Goal: Task Accomplishment & Management: Use online tool/utility

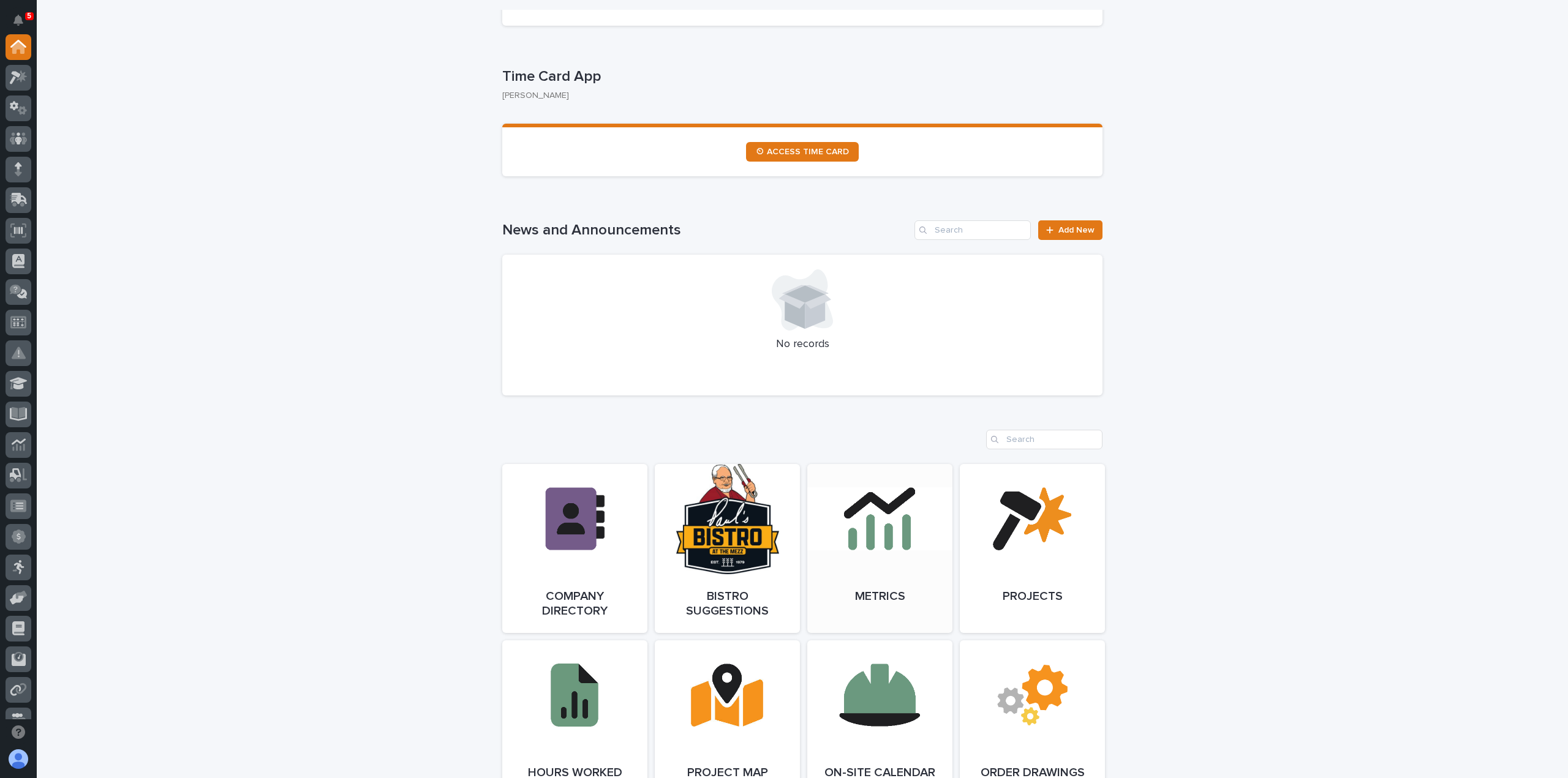
scroll to position [796, 0]
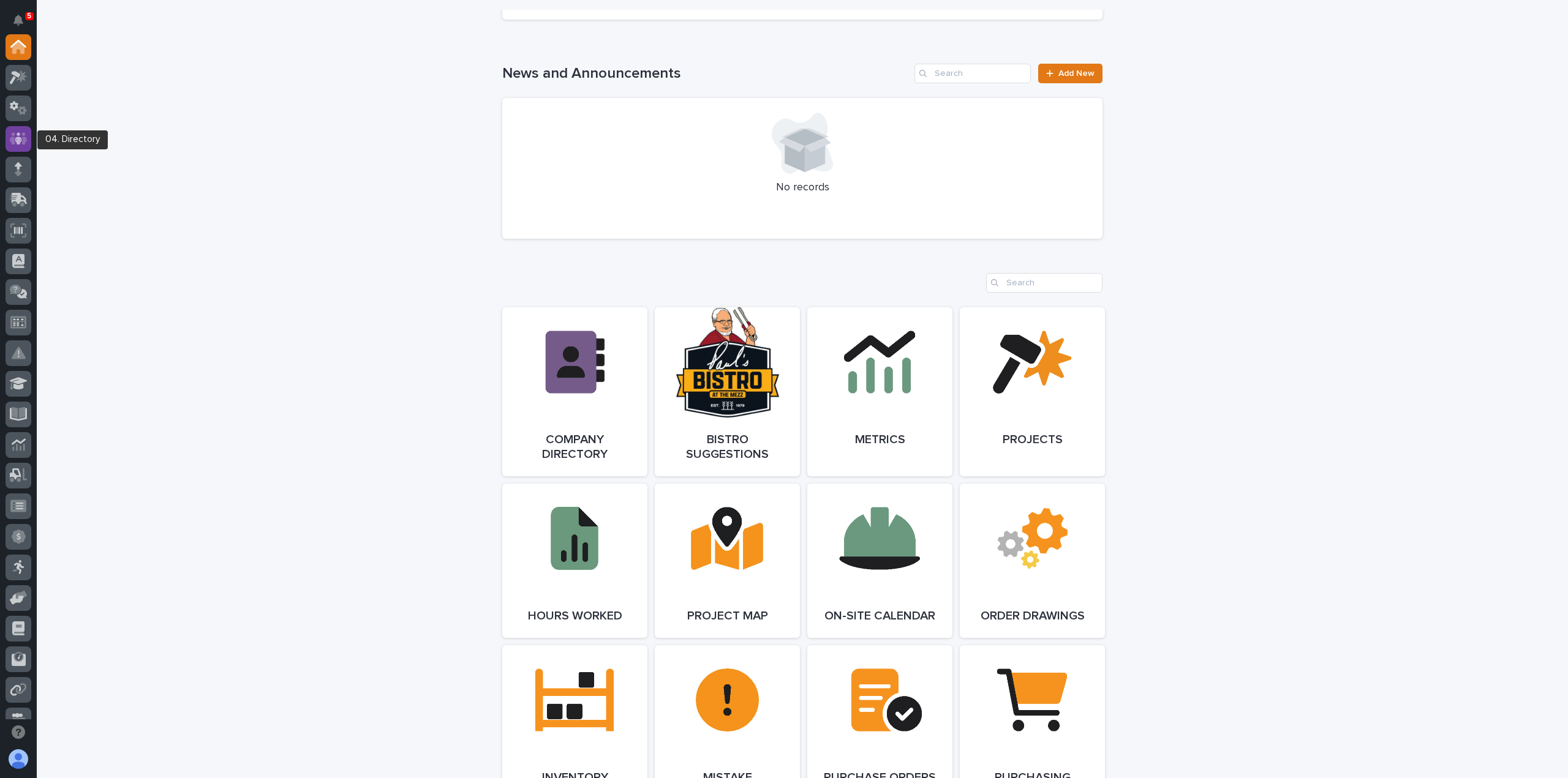
click at [21, 148] on div at bounding box center [18, 139] width 25 height 25
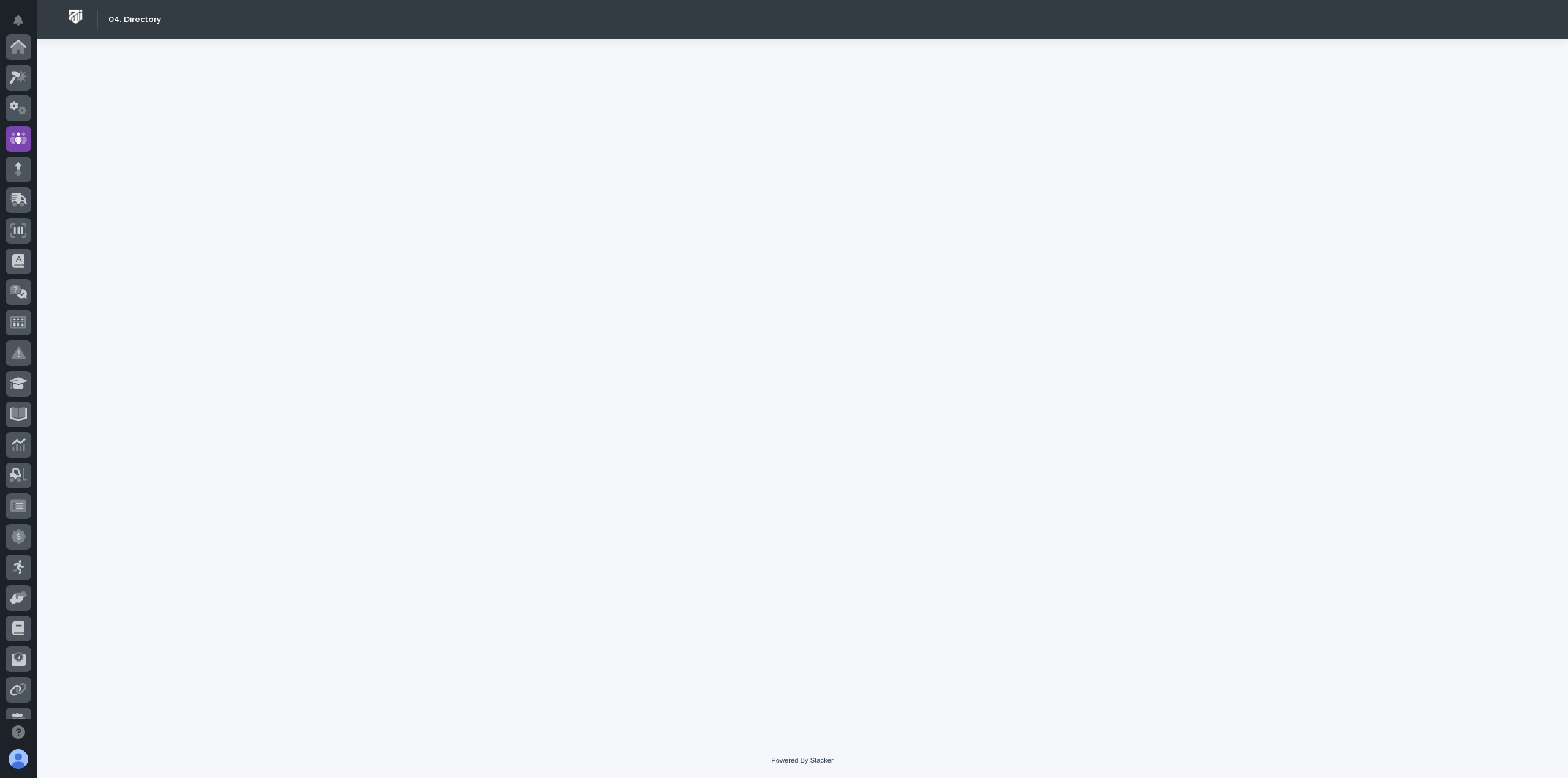
scroll to position [92, 0]
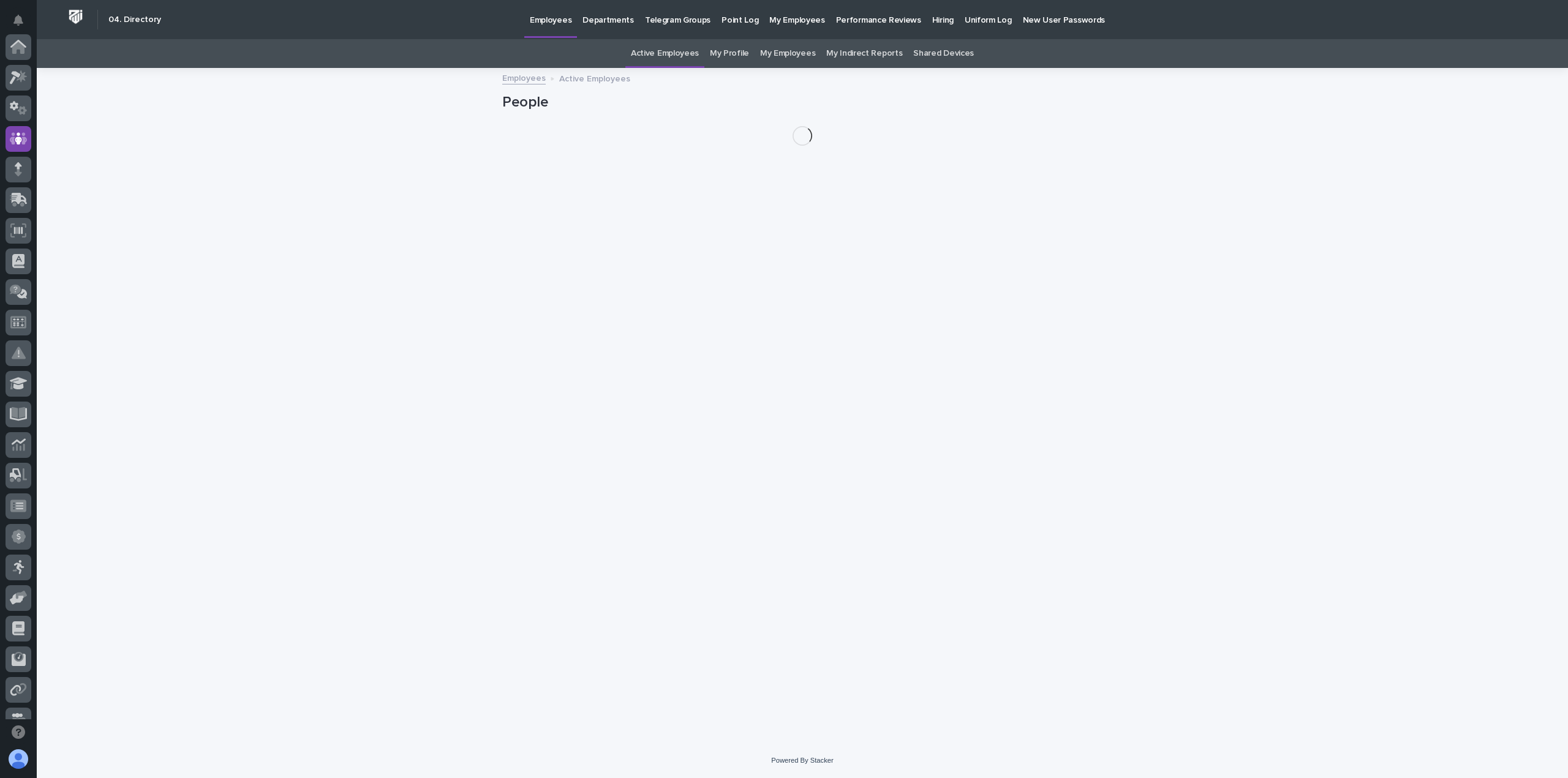
scroll to position [92, 0]
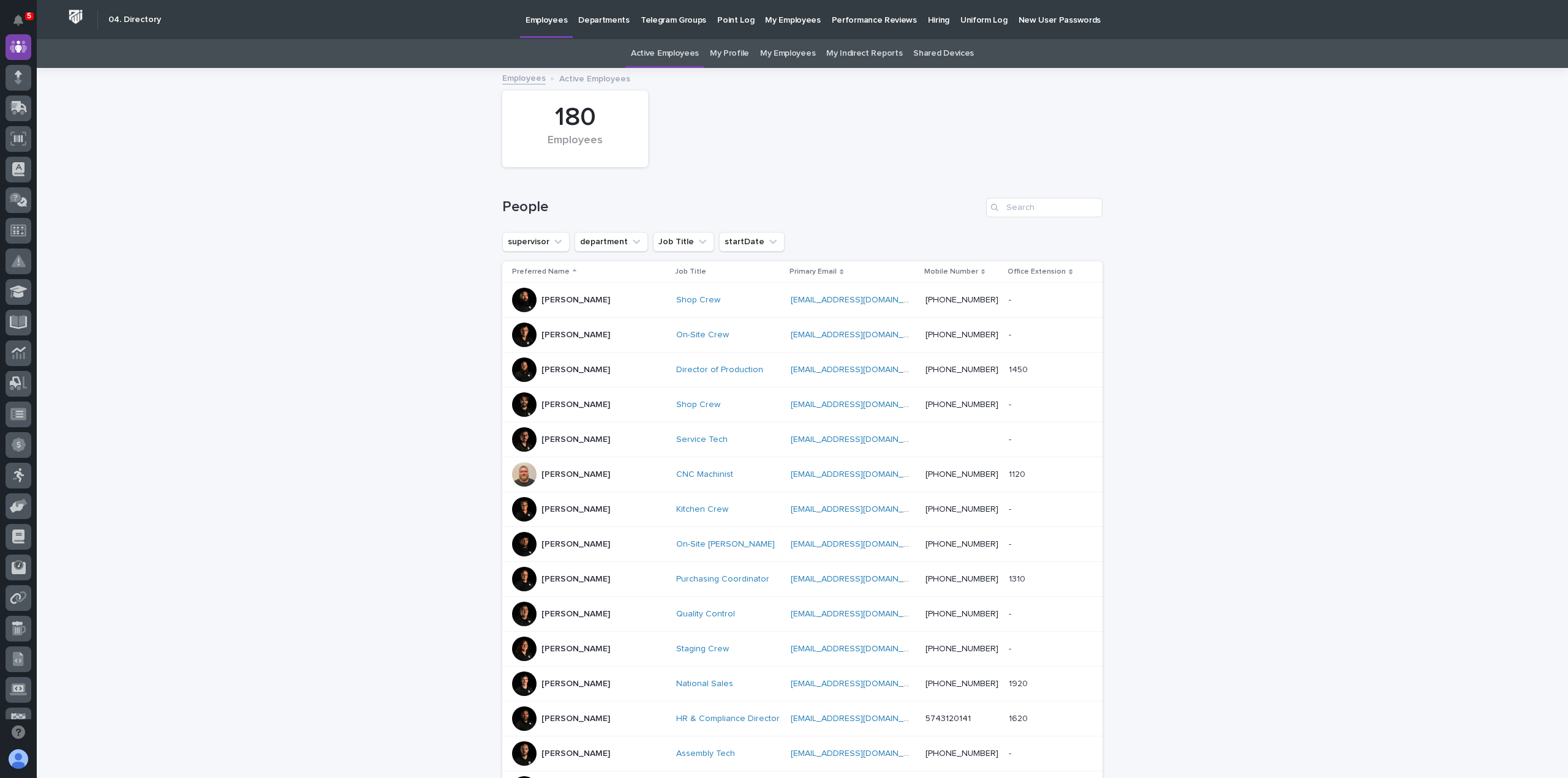
click at [595, 22] on p "Departments" at bounding box center [603, 12] width 52 height 25
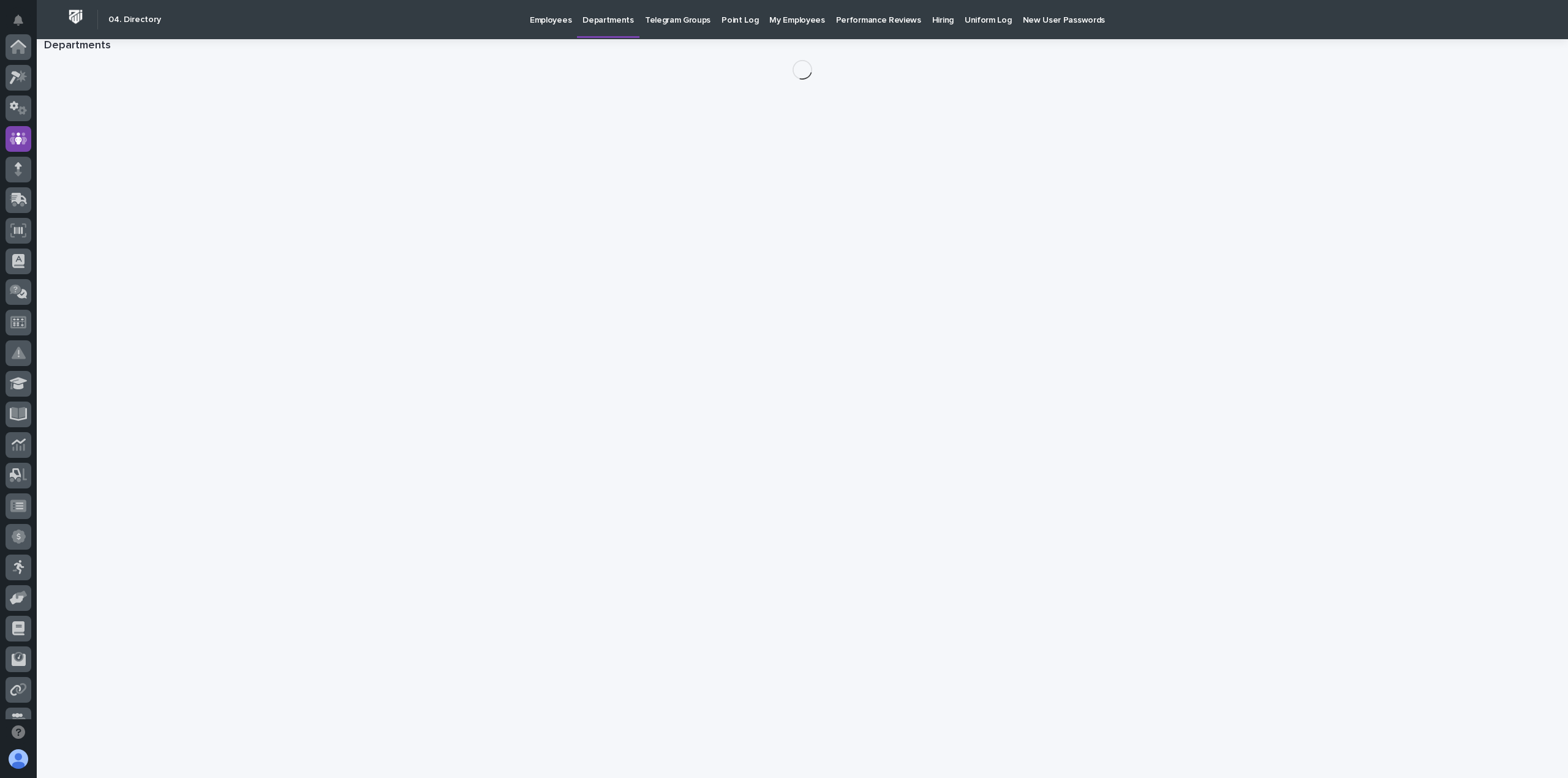
scroll to position [92, 0]
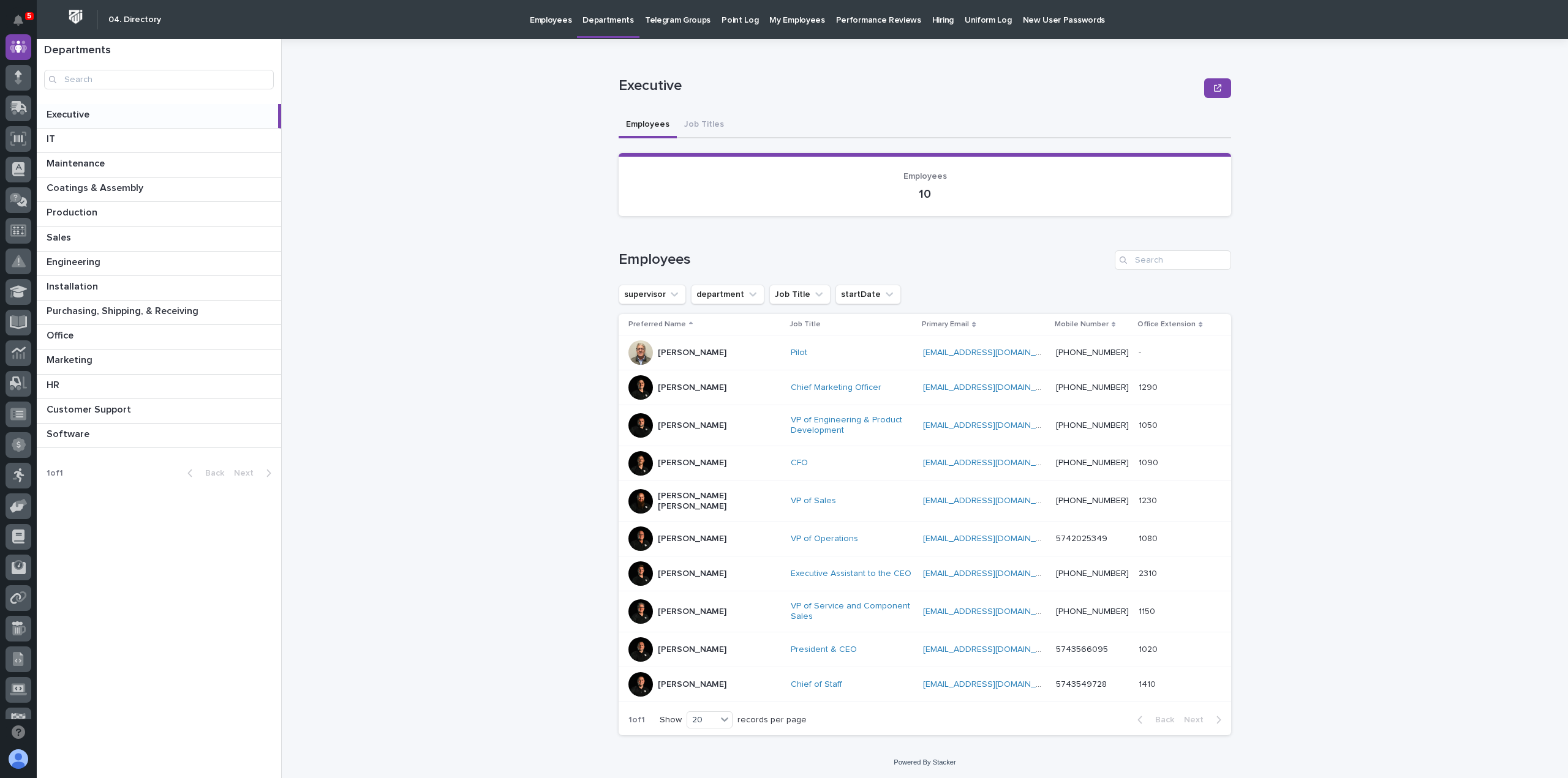
click at [546, 18] on p "Employees" at bounding box center [550, 12] width 41 height 25
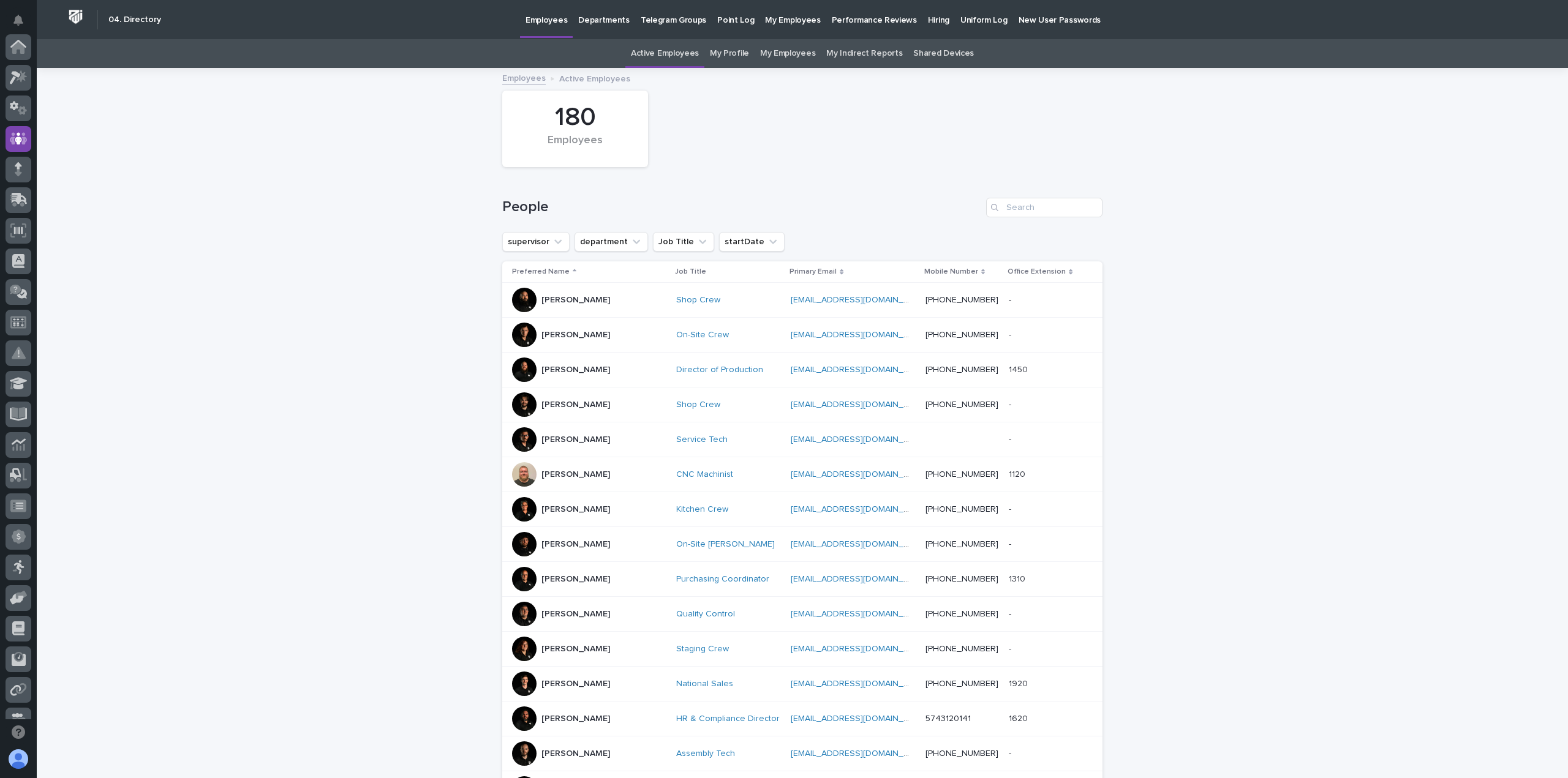
scroll to position [92, 0]
click at [726, 55] on link "My Profile" at bounding box center [729, 54] width 40 height 29
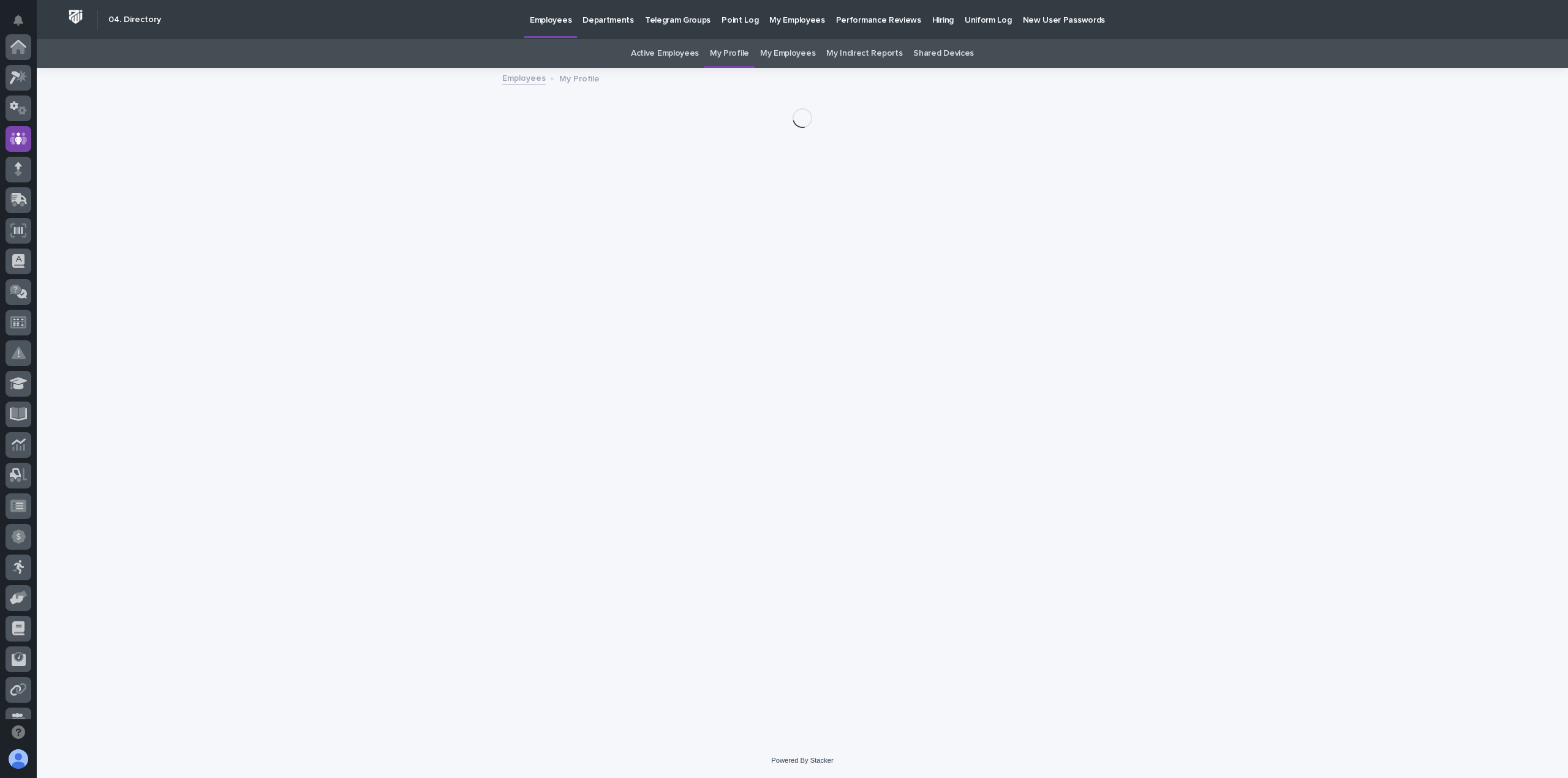
scroll to position [92, 0]
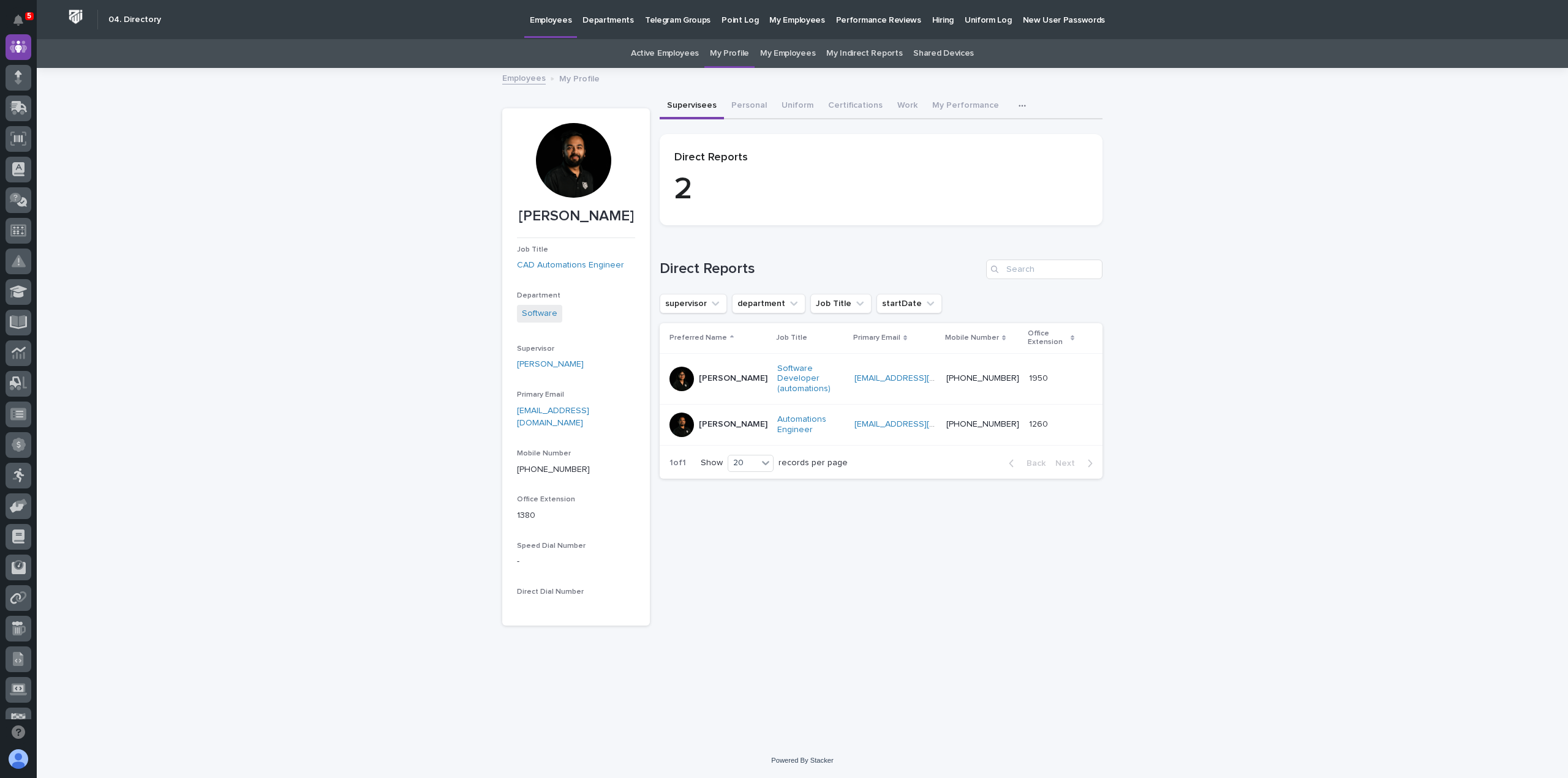
click at [783, 54] on link "My Employees" at bounding box center [787, 54] width 55 height 29
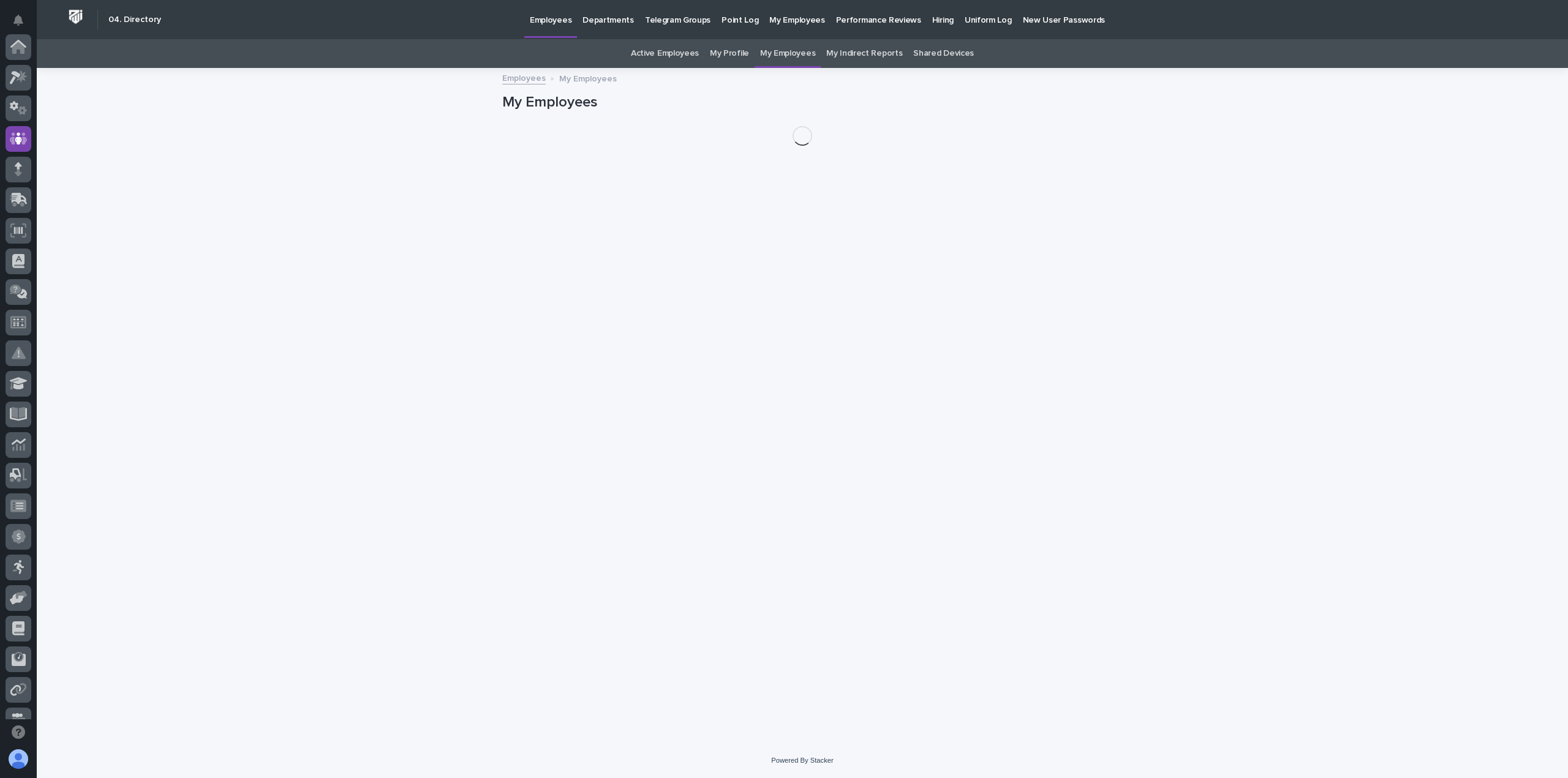
scroll to position [92, 0]
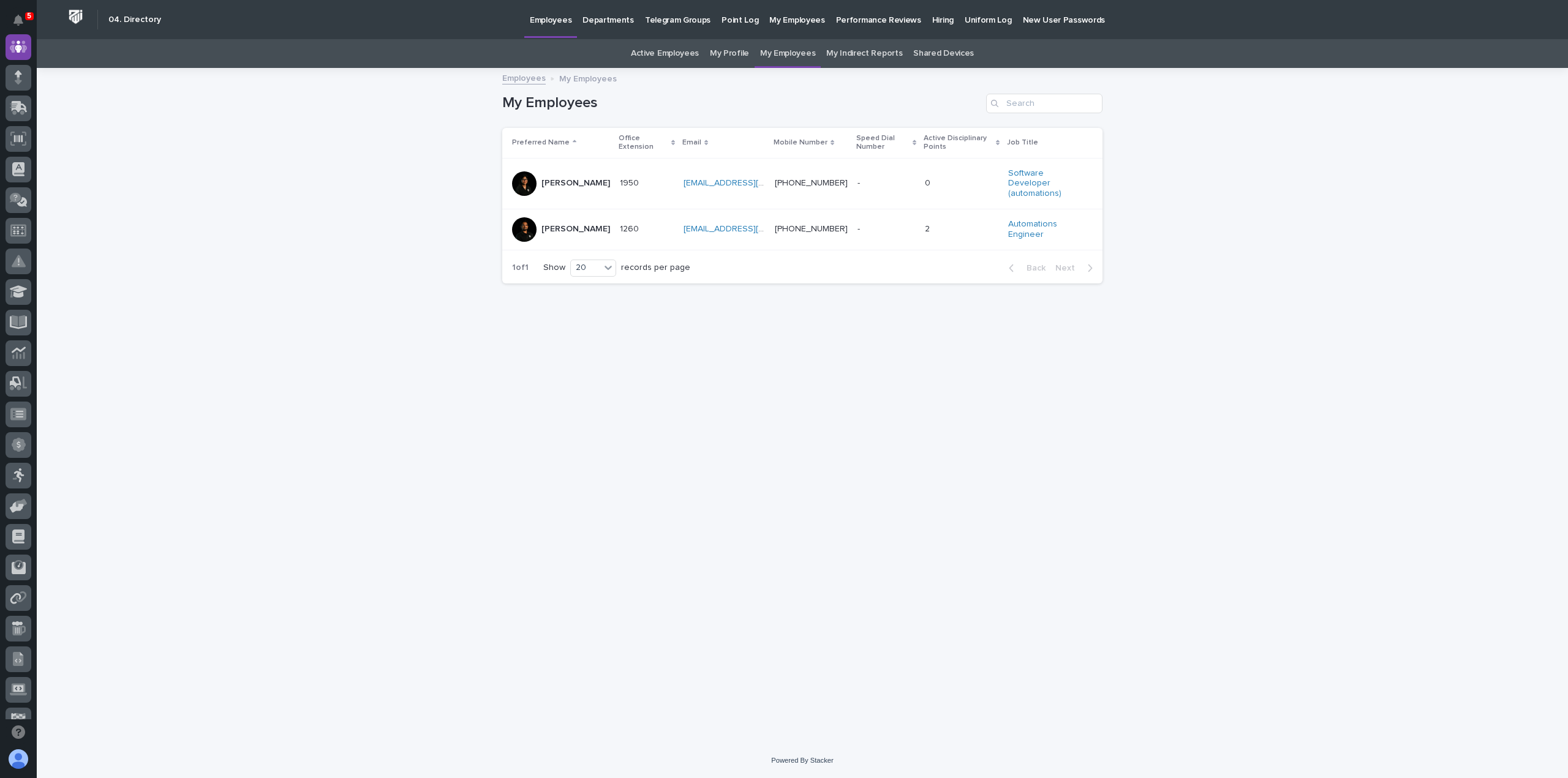
click at [615, 226] on td "[PERSON_NAME]" at bounding box center [559, 229] width 112 height 41
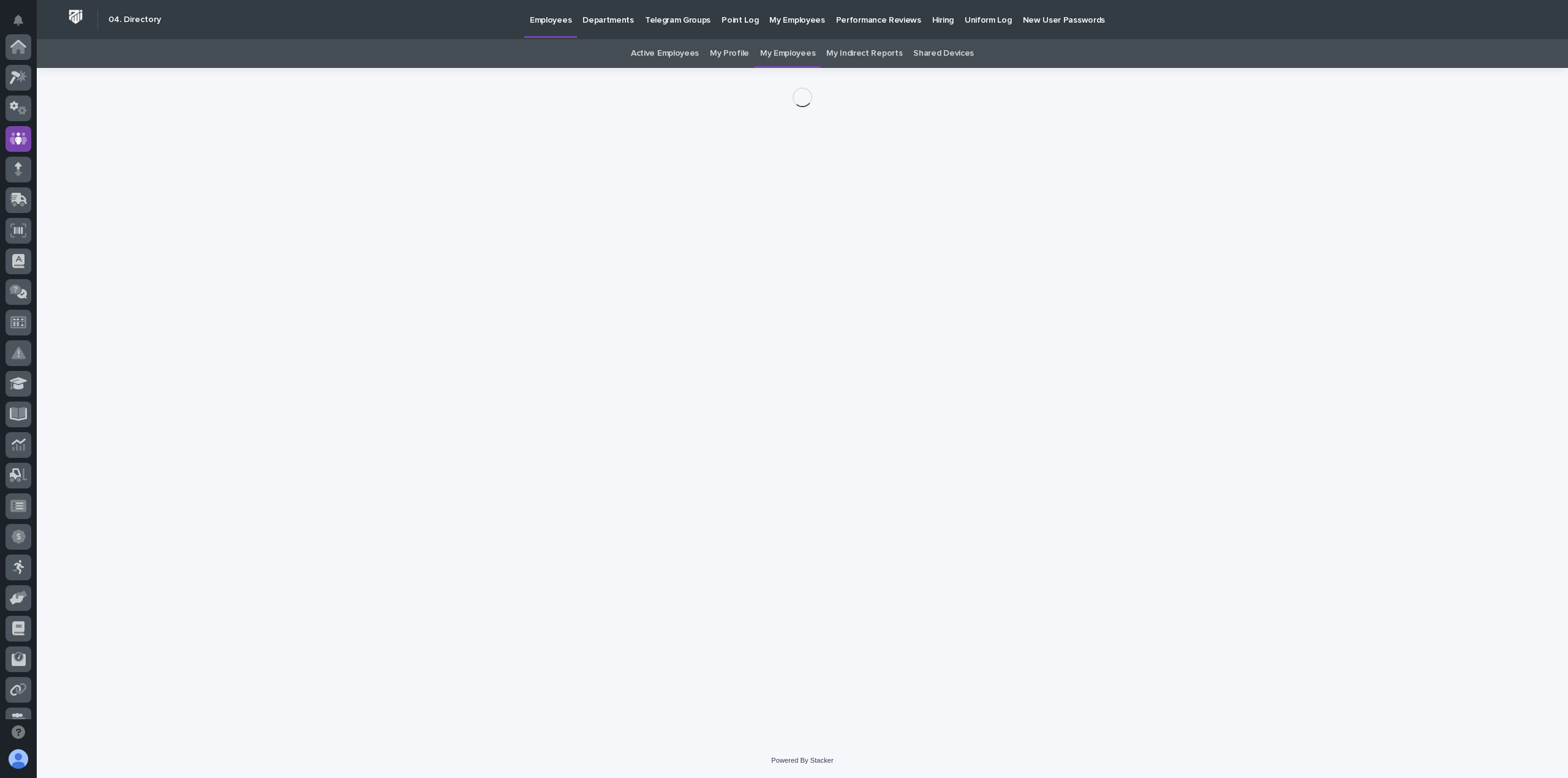
scroll to position [92, 0]
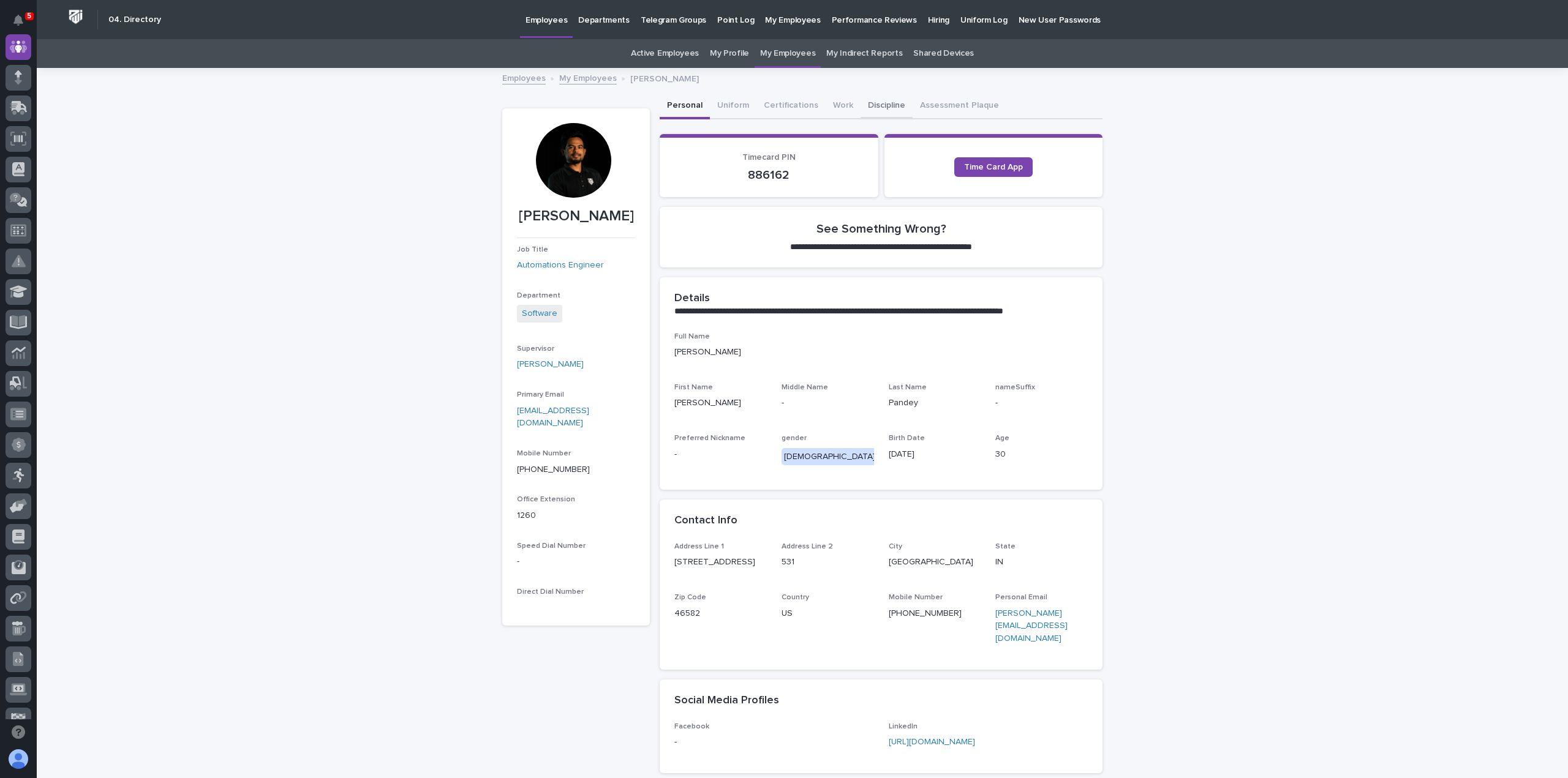
click at [870, 104] on button "Discipline" at bounding box center [886, 106] width 52 height 25
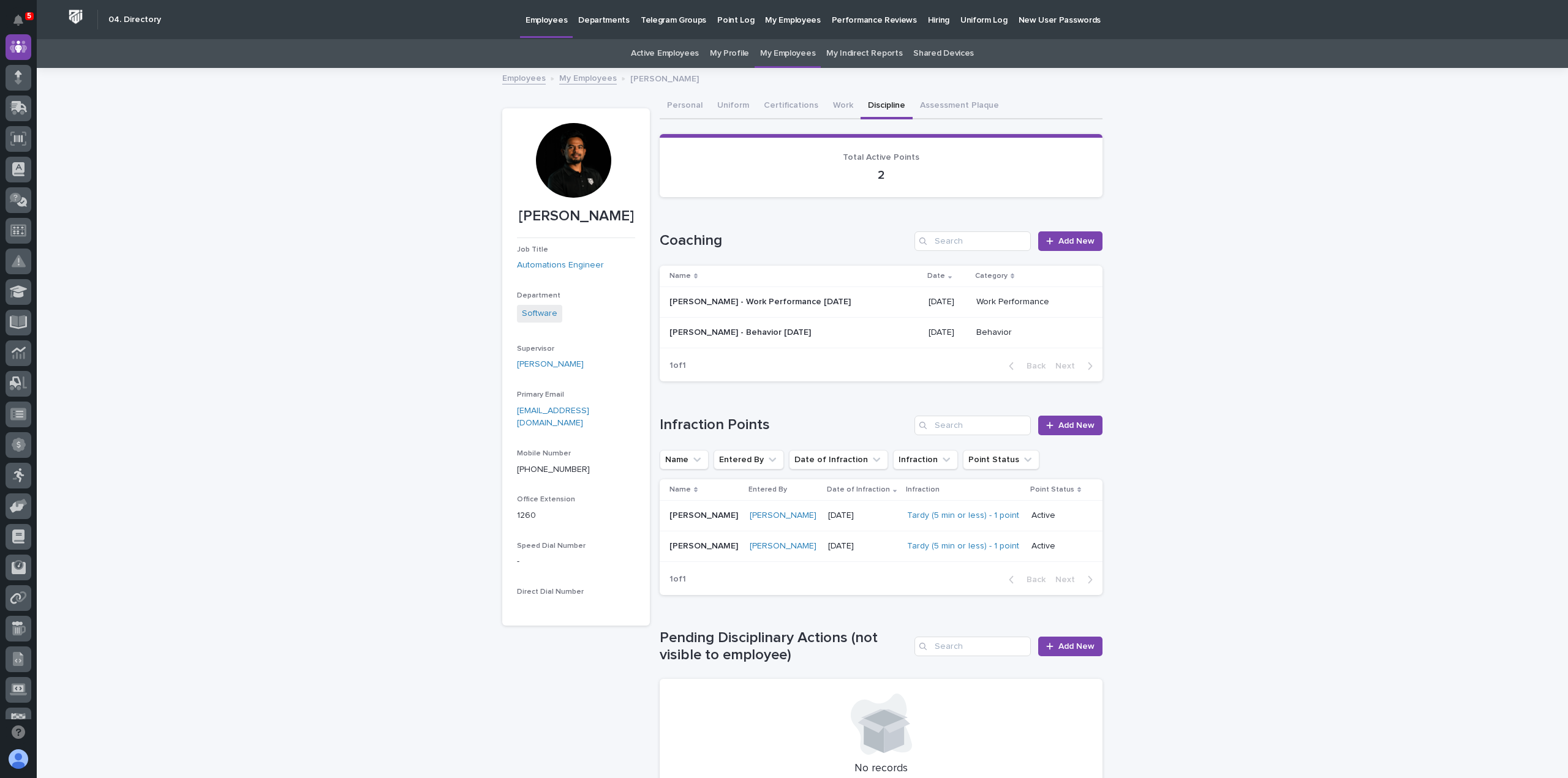
click at [813, 299] on p "Thaneshwor Pandey - Work Performance 2/24/25" at bounding box center [761, 300] width 184 height 13
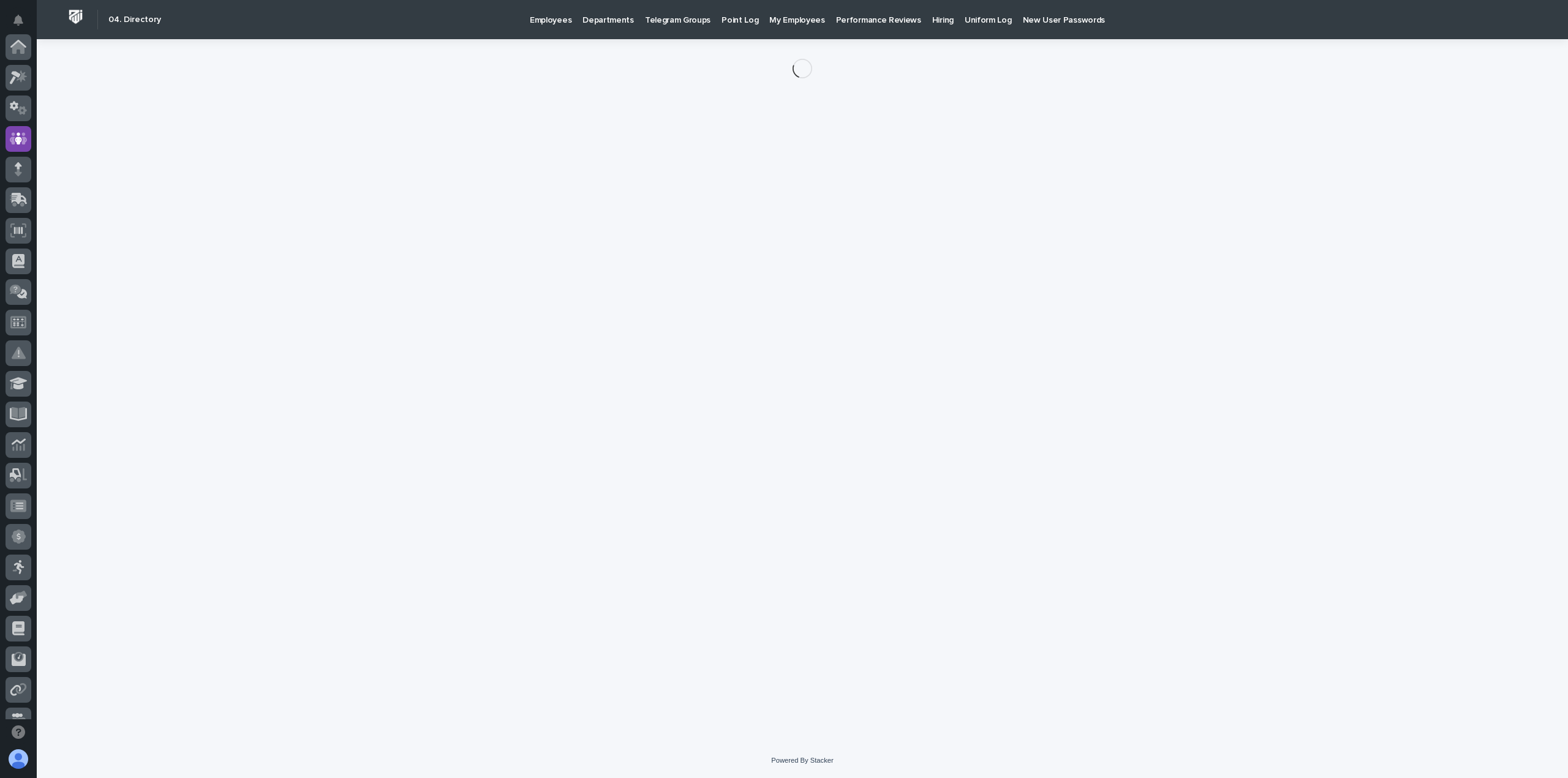
scroll to position [92, 0]
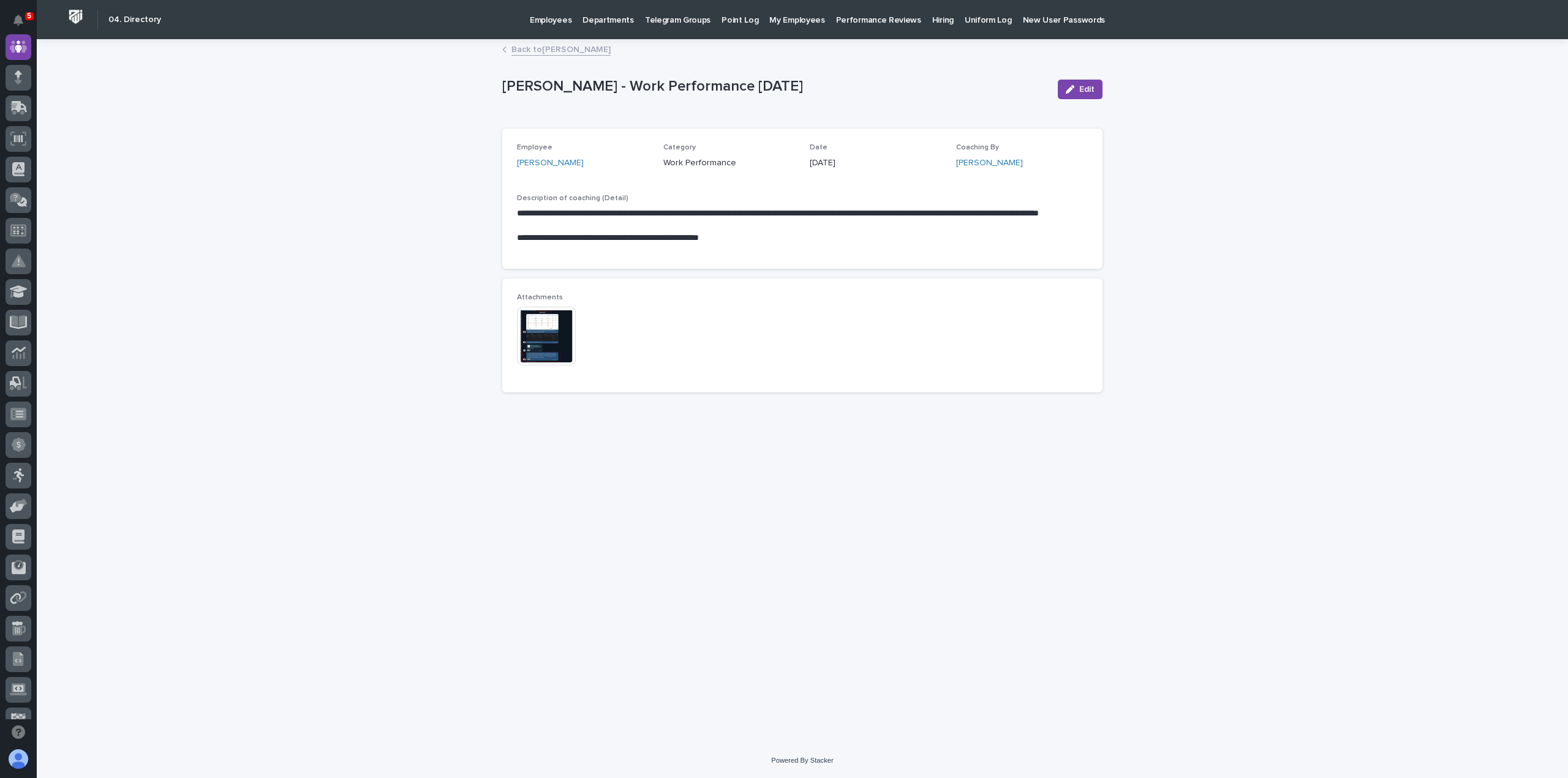
click at [568, 49] on link "Back to Thaneshwor Pandey" at bounding box center [560, 48] width 99 height 14
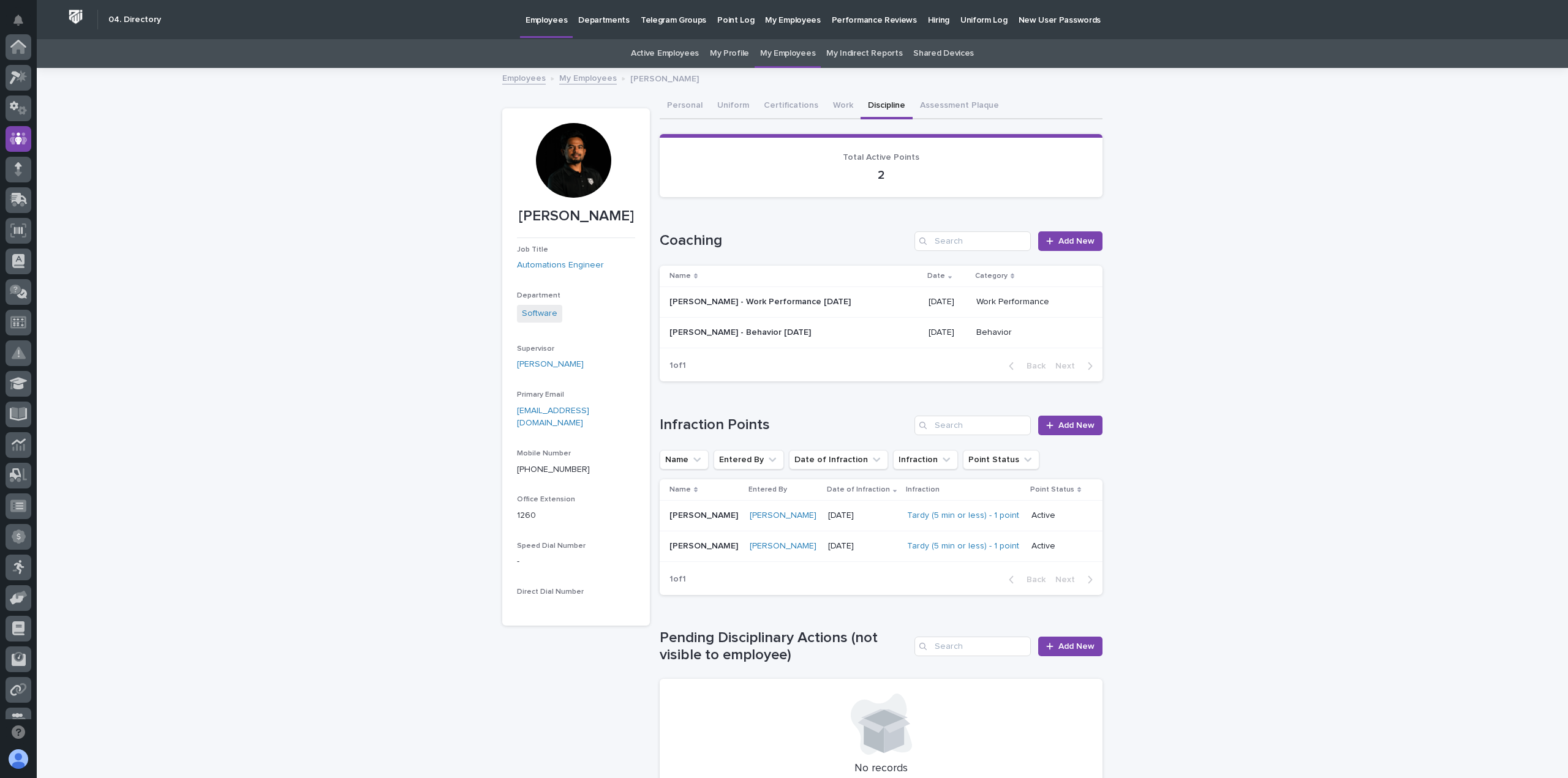
scroll to position [92, 0]
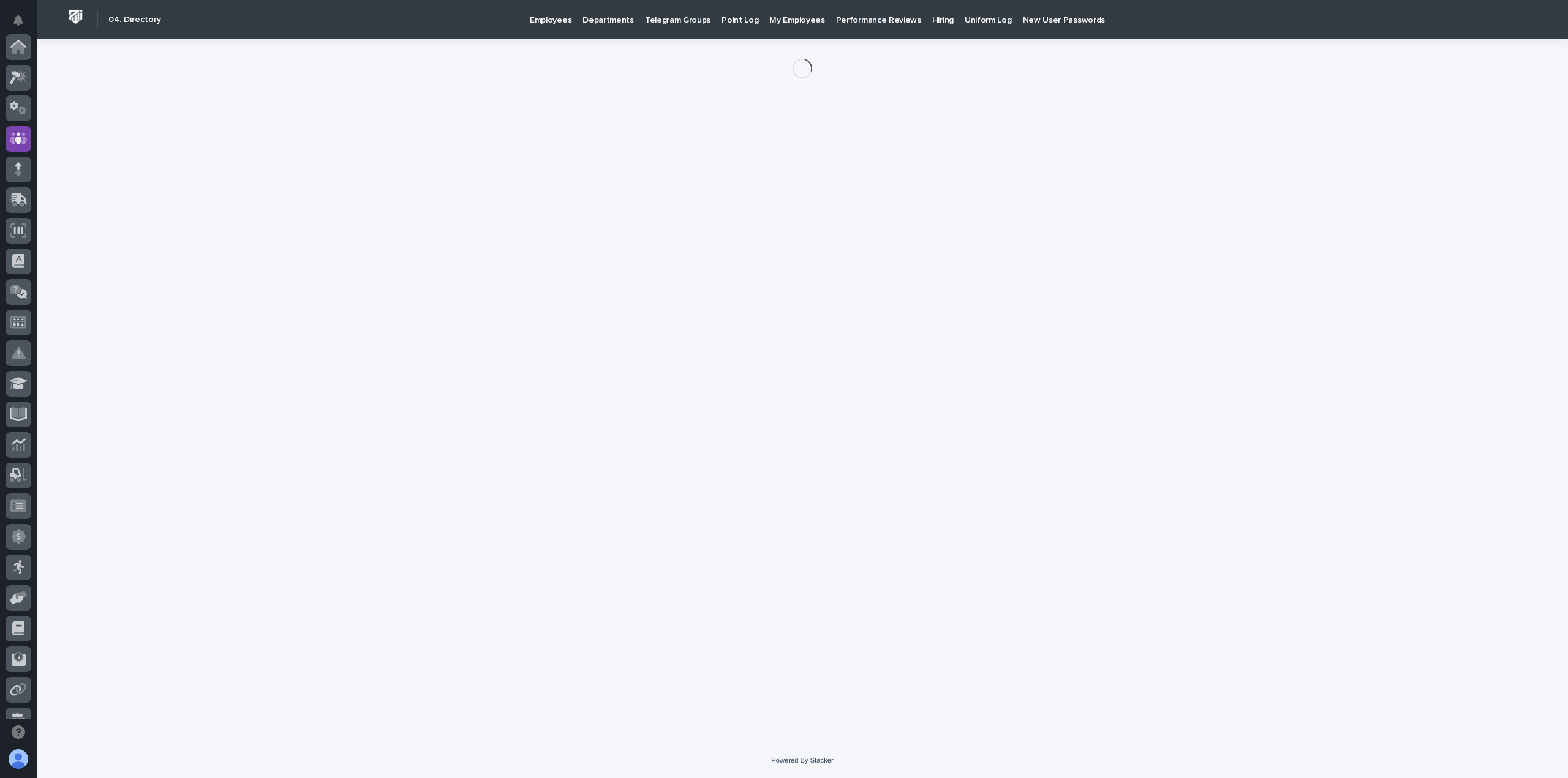
scroll to position [92, 0]
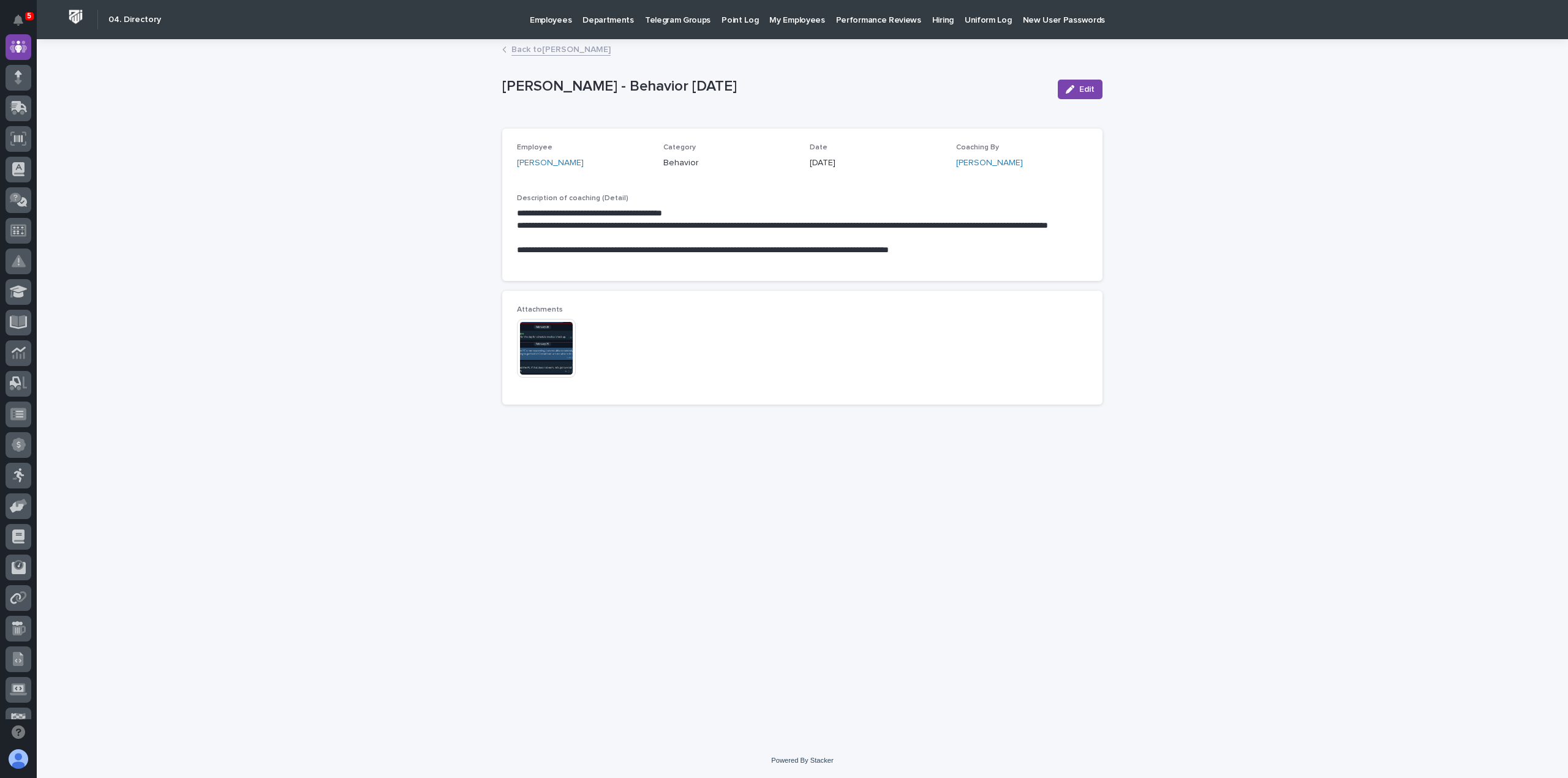
click at [578, 47] on link "Back to Thaneshwor Pandey" at bounding box center [560, 48] width 99 height 14
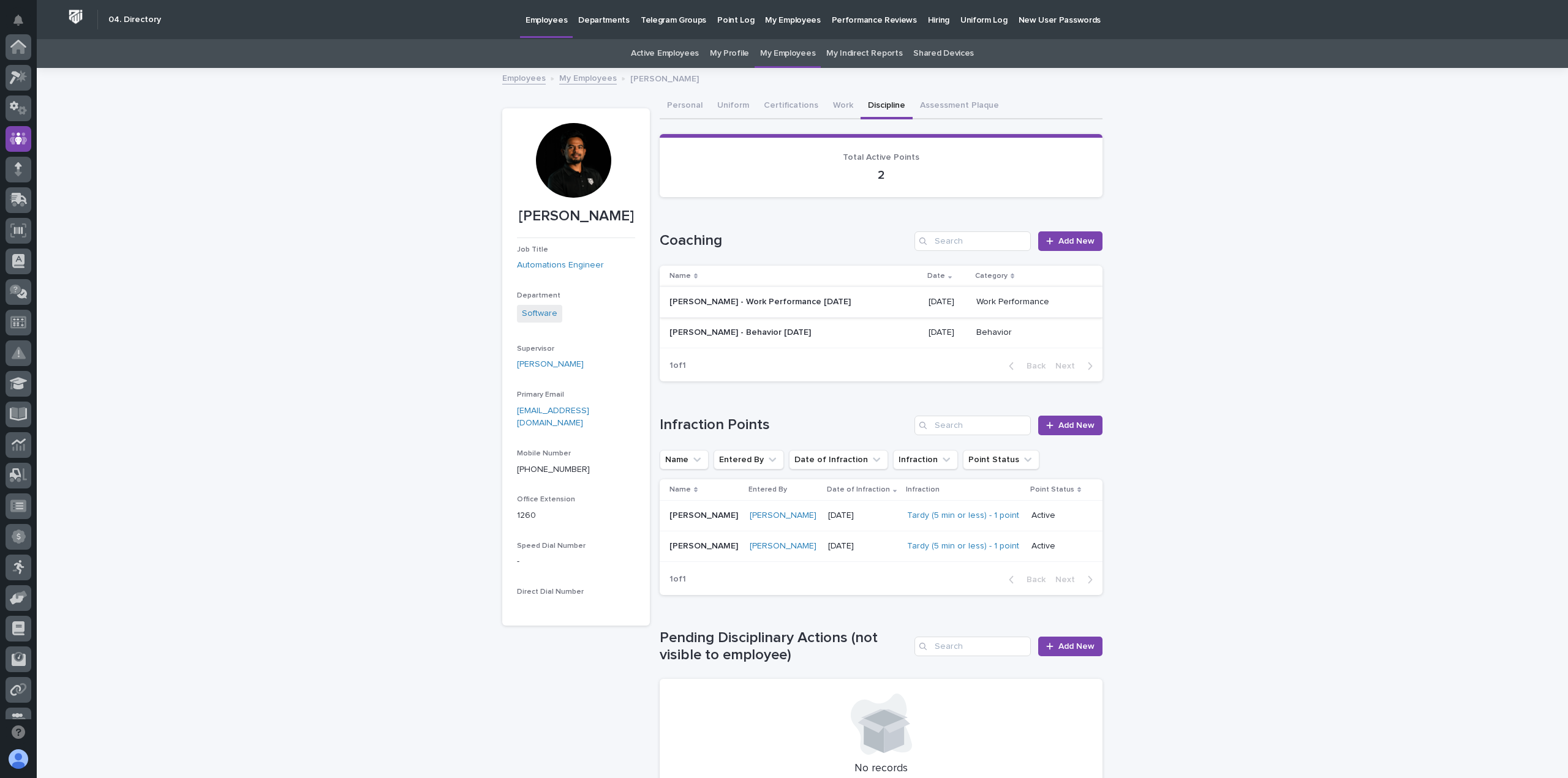
scroll to position [92, 0]
click at [889, 515] on p "01/29/2025" at bounding box center [863, 516] width 69 height 11
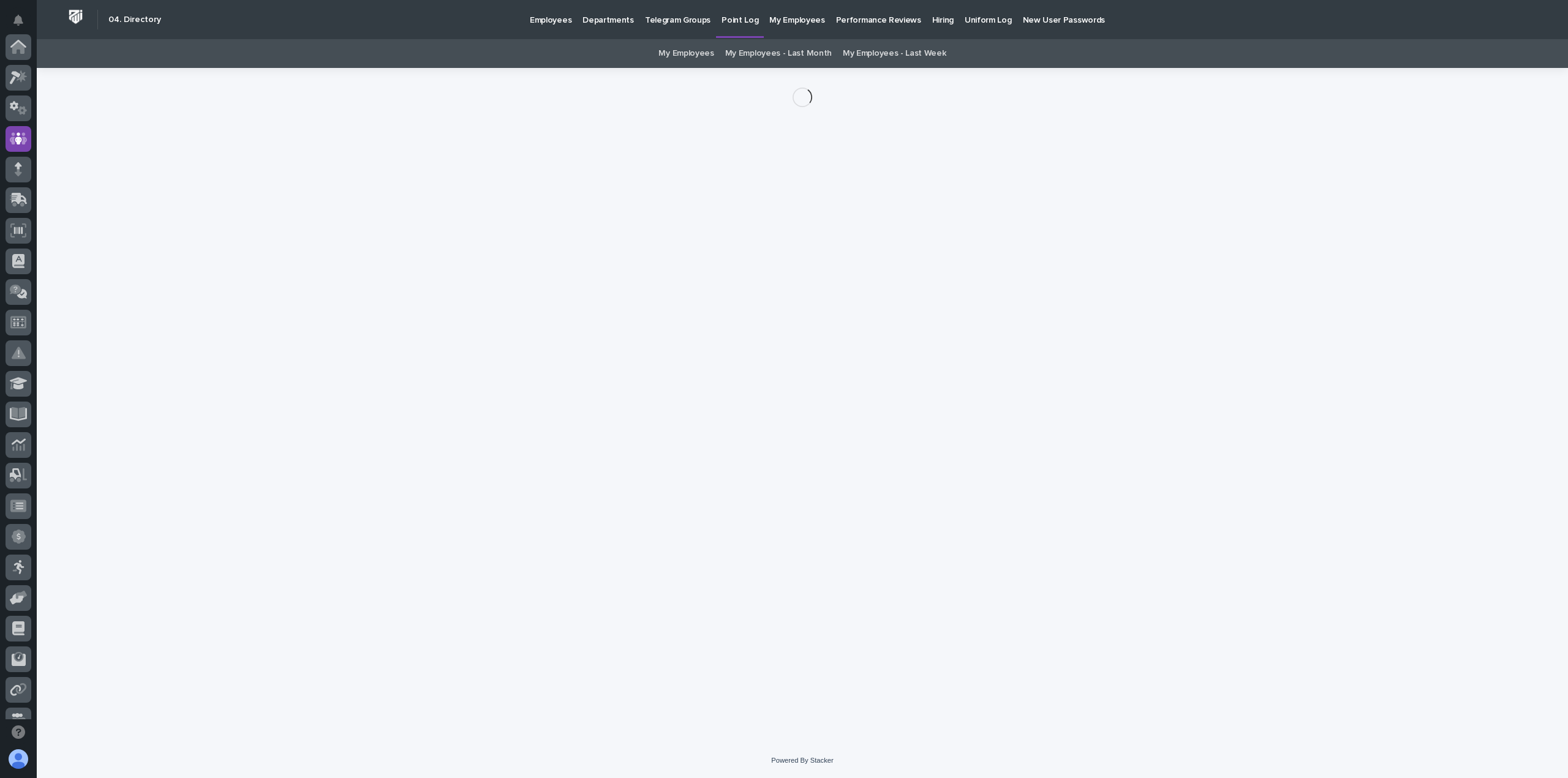
scroll to position [92, 0]
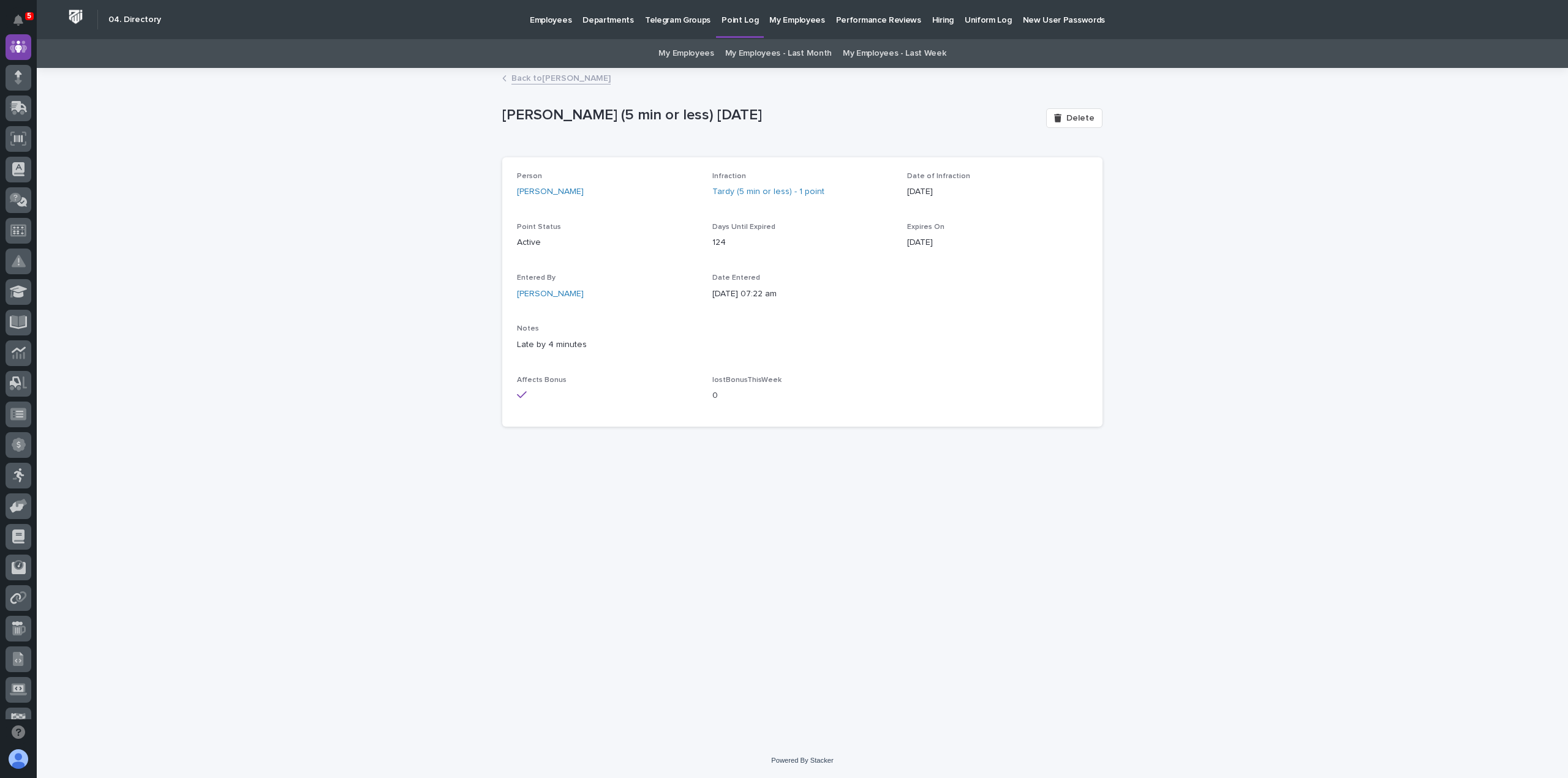
click at [538, 82] on link "Back to Thaneshwor Pandey" at bounding box center [560, 77] width 99 height 14
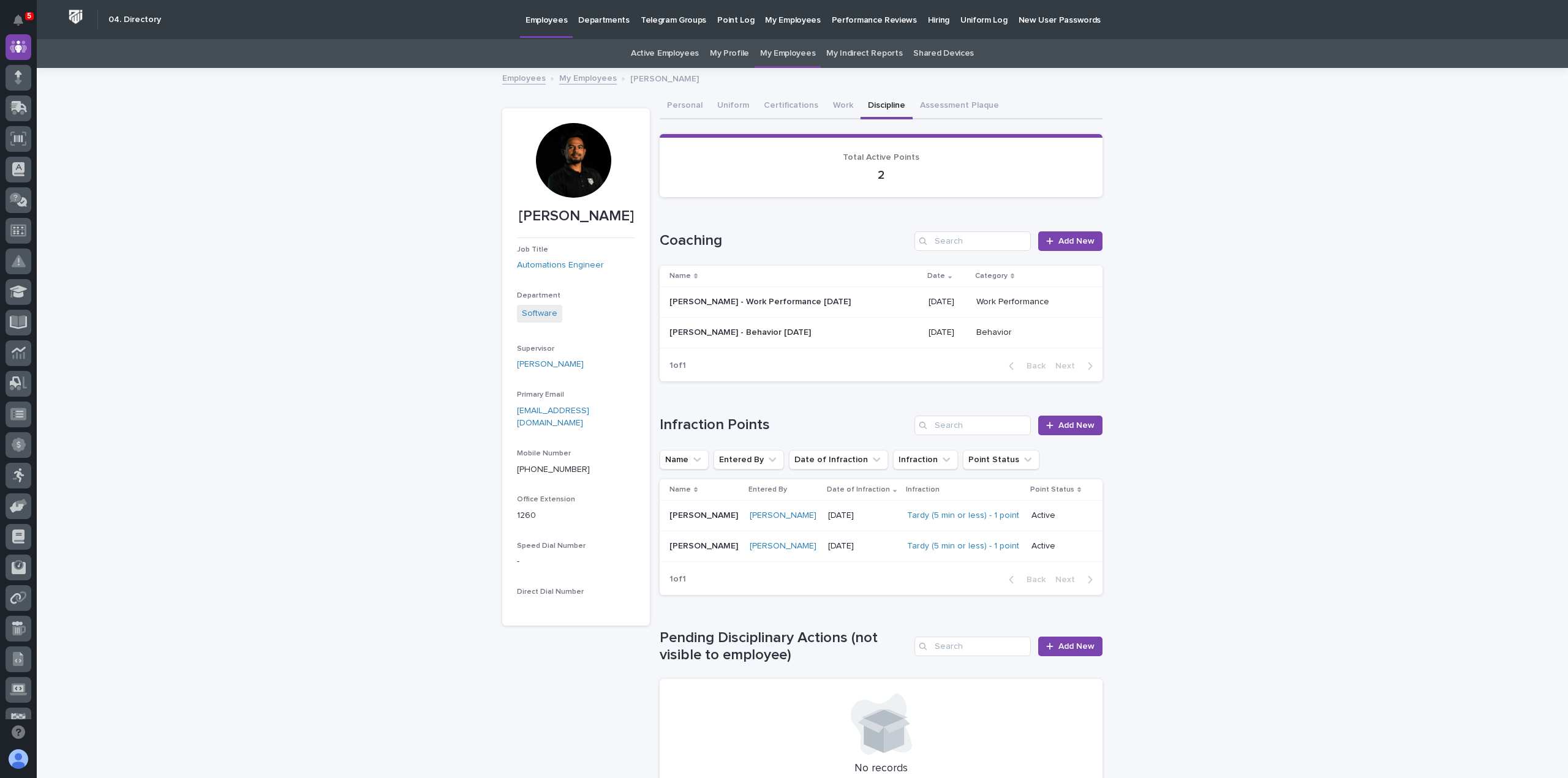
click at [741, 57] on link "My Profile" at bounding box center [729, 54] width 40 height 29
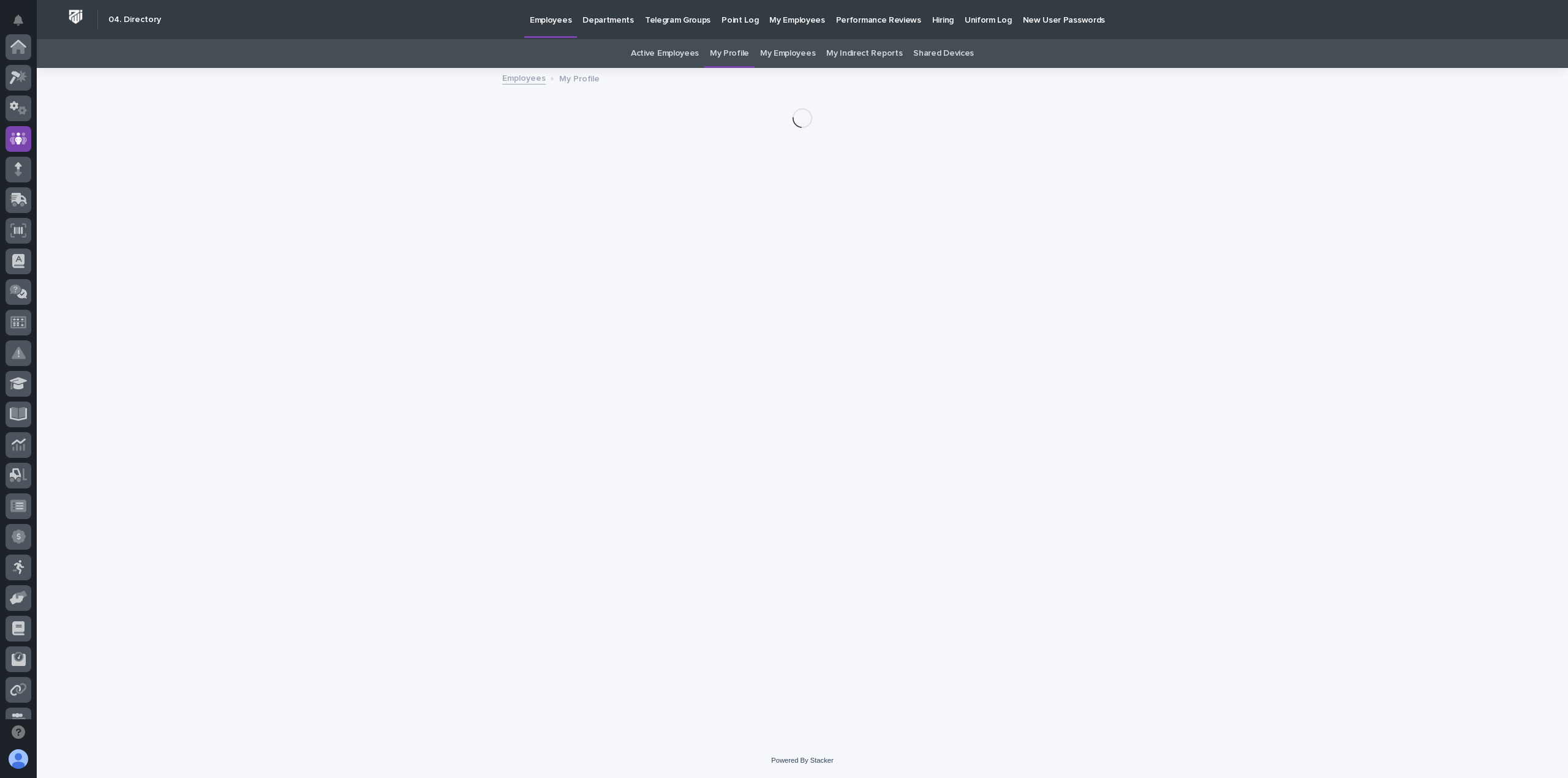
scroll to position [92, 0]
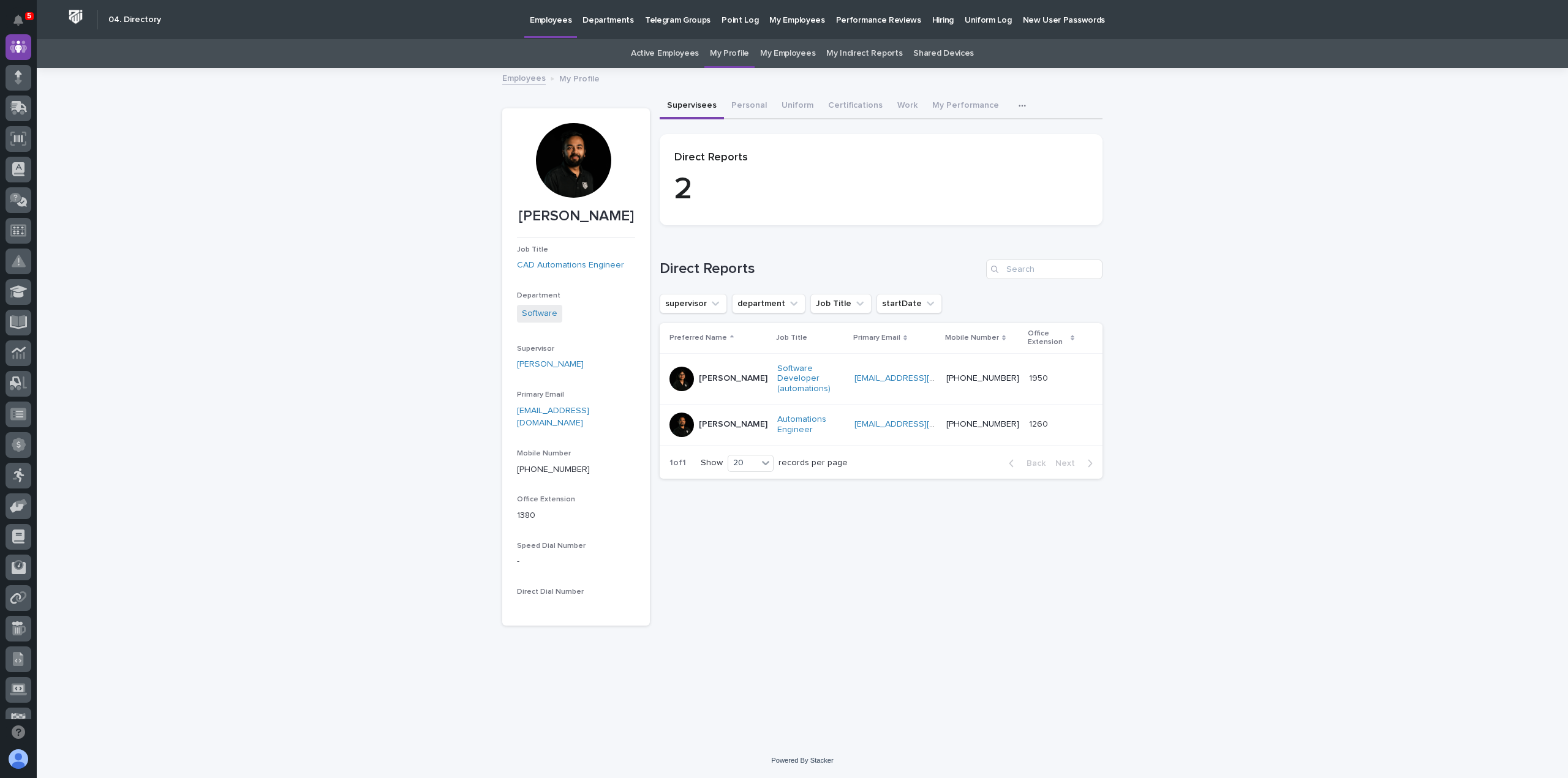
click at [1019, 105] on icon "button" at bounding box center [1022, 106] width 7 height 9
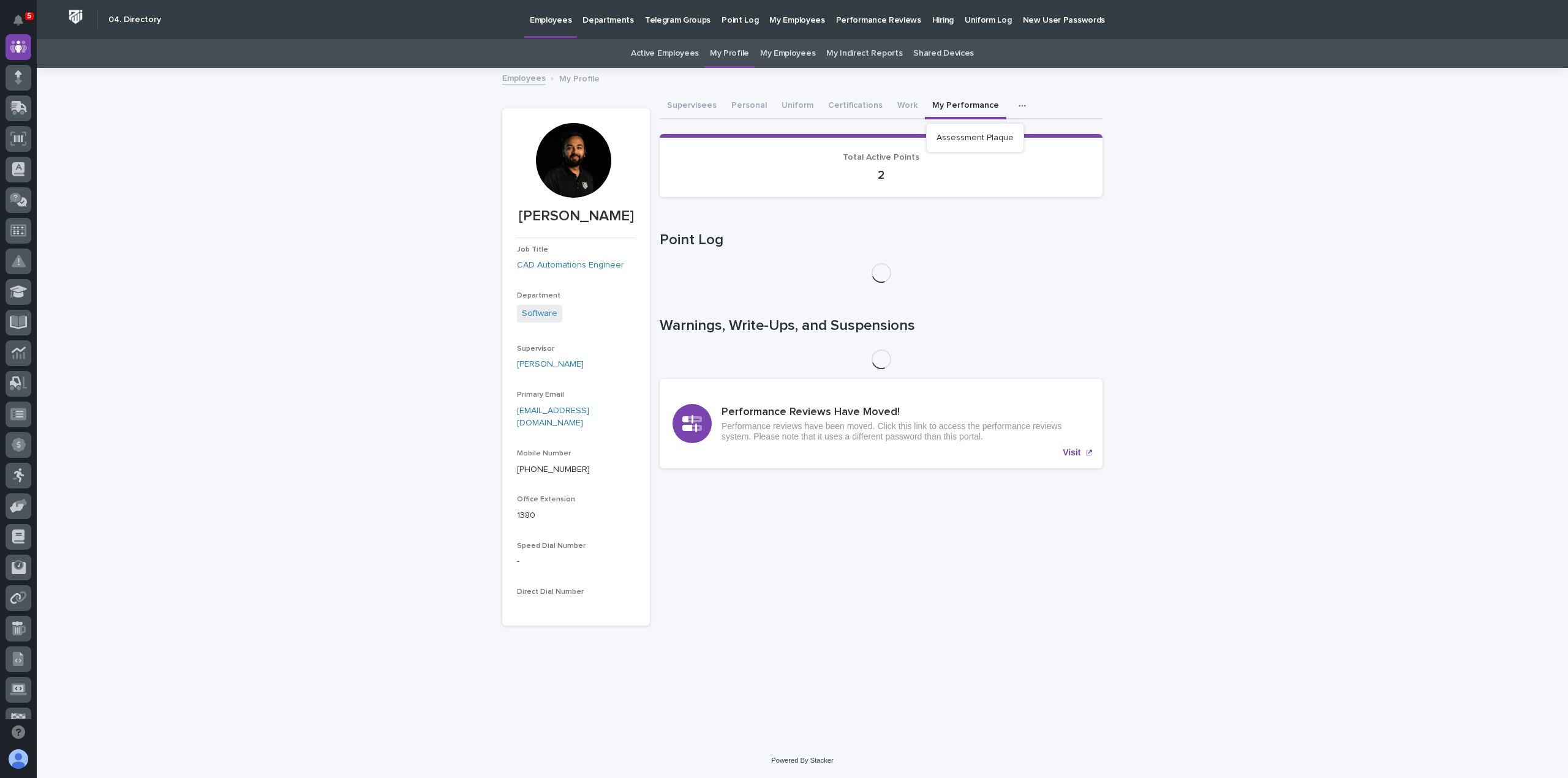
click at [938, 107] on button "My Performance" at bounding box center [965, 106] width 82 height 25
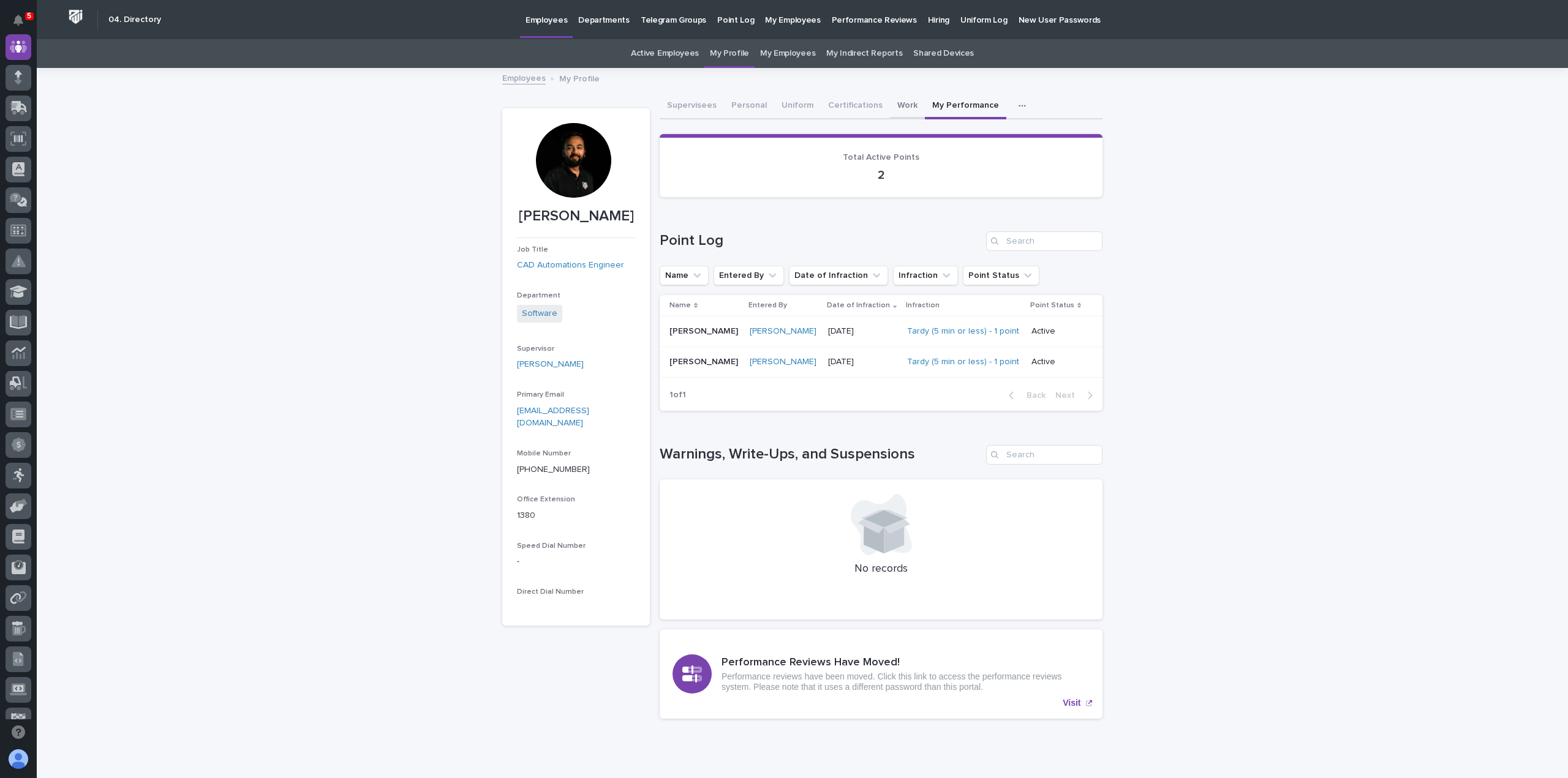
click at [896, 104] on button "Work" at bounding box center [907, 106] width 35 height 25
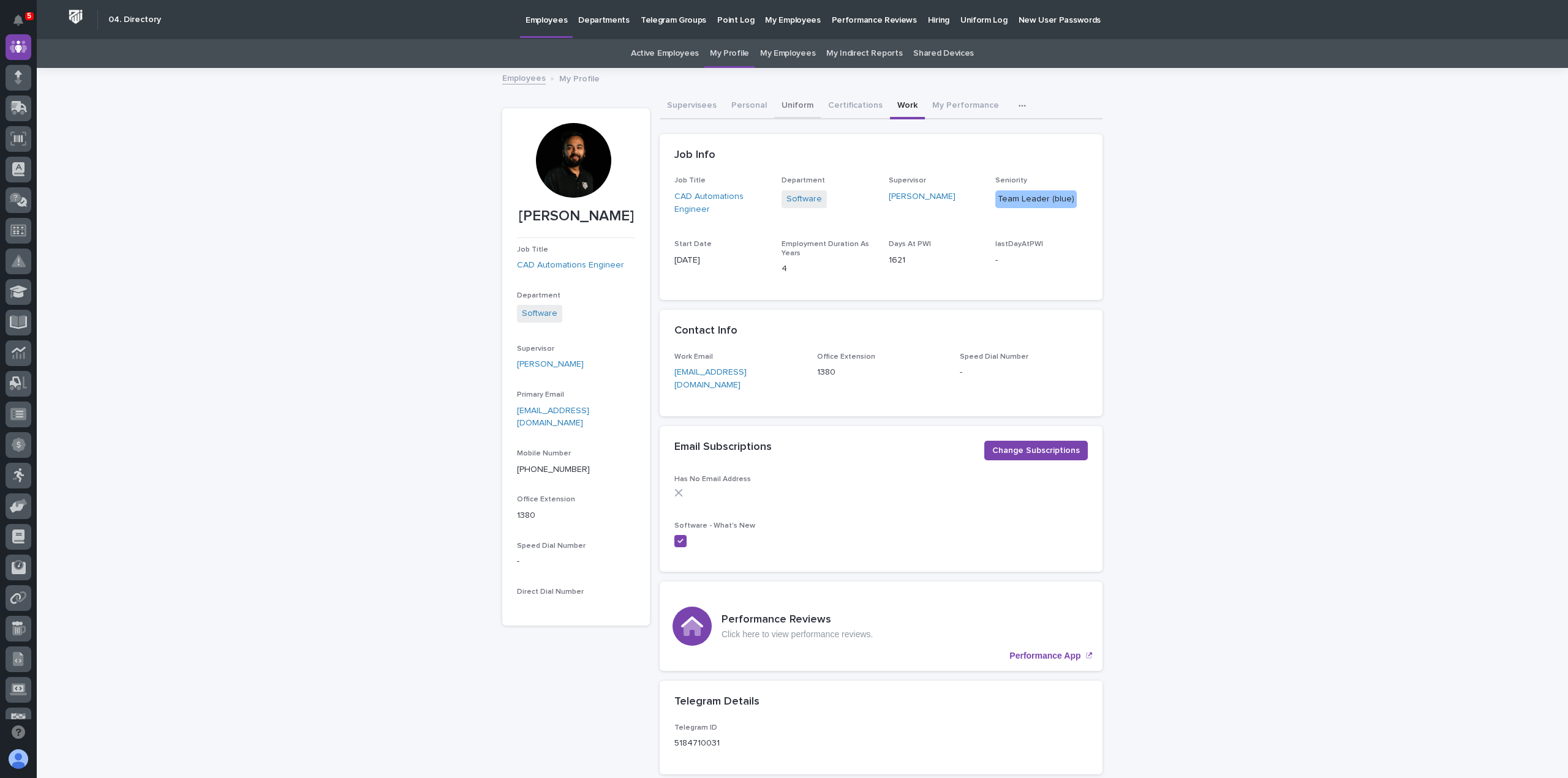
click at [791, 104] on button "Uniform" at bounding box center [797, 106] width 47 height 25
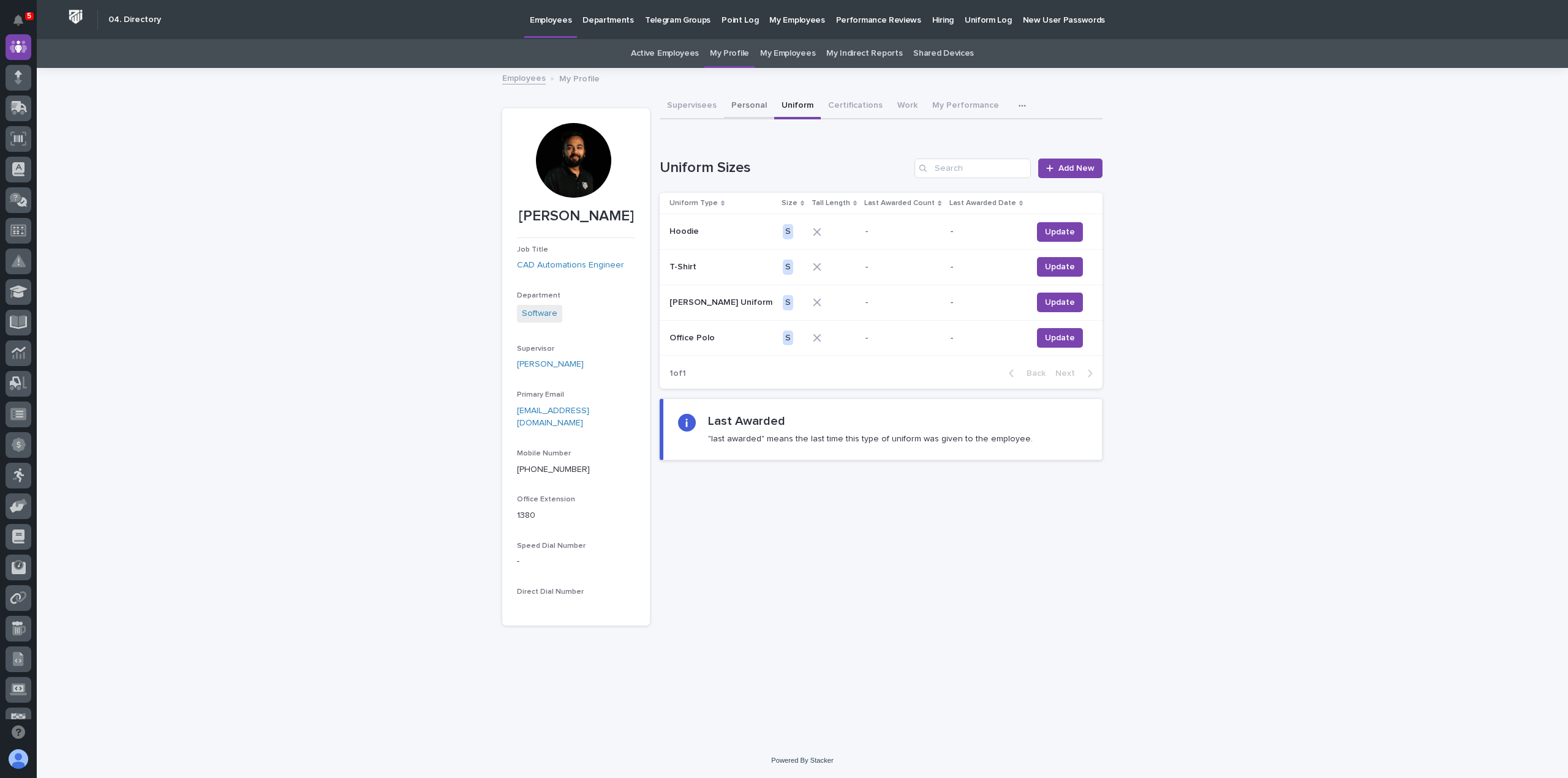
click at [740, 106] on button "Personal" at bounding box center [748, 106] width 50 height 25
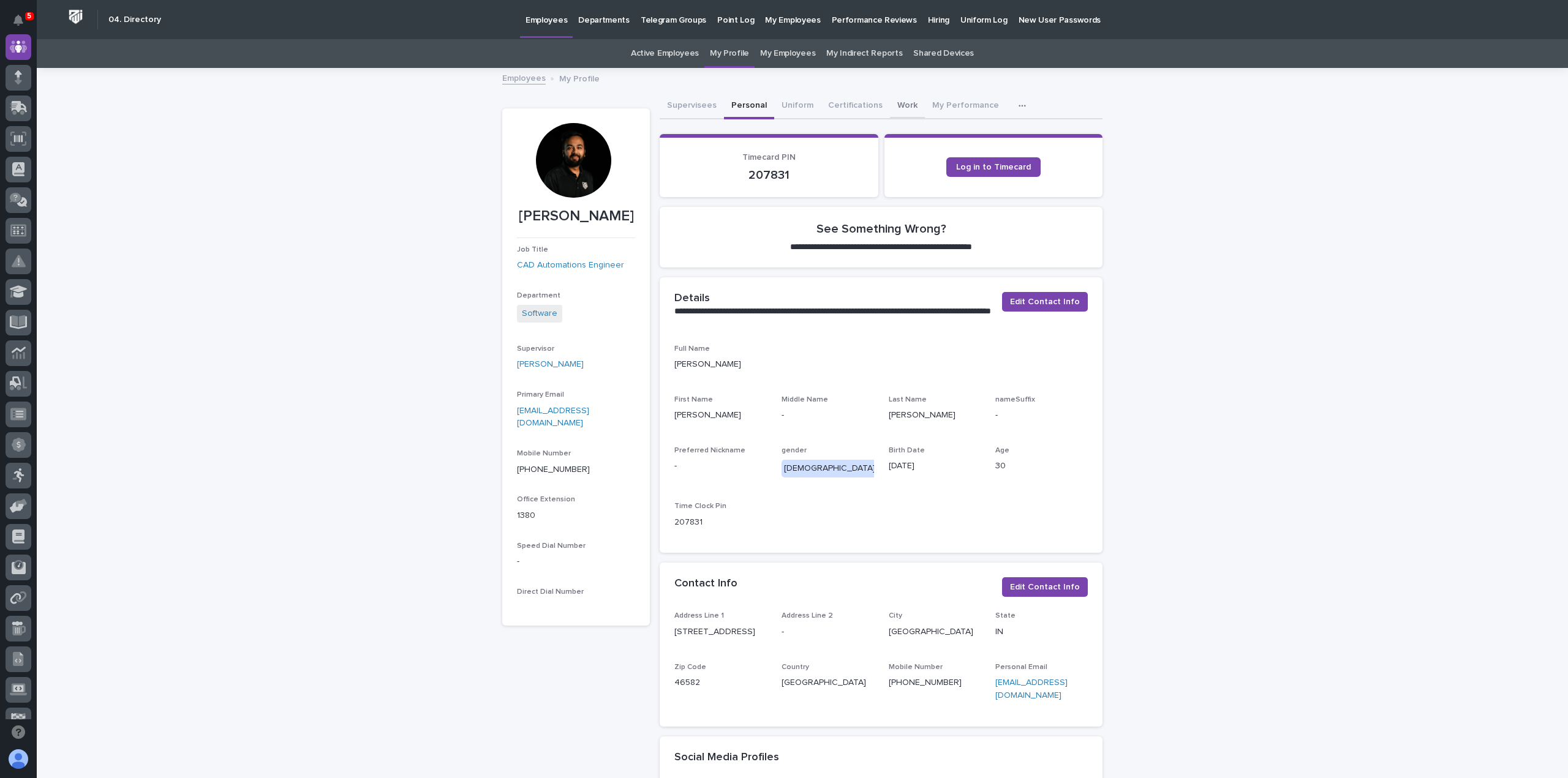
click at [894, 103] on button "Work" at bounding box center [907, 106] width 35 height 25
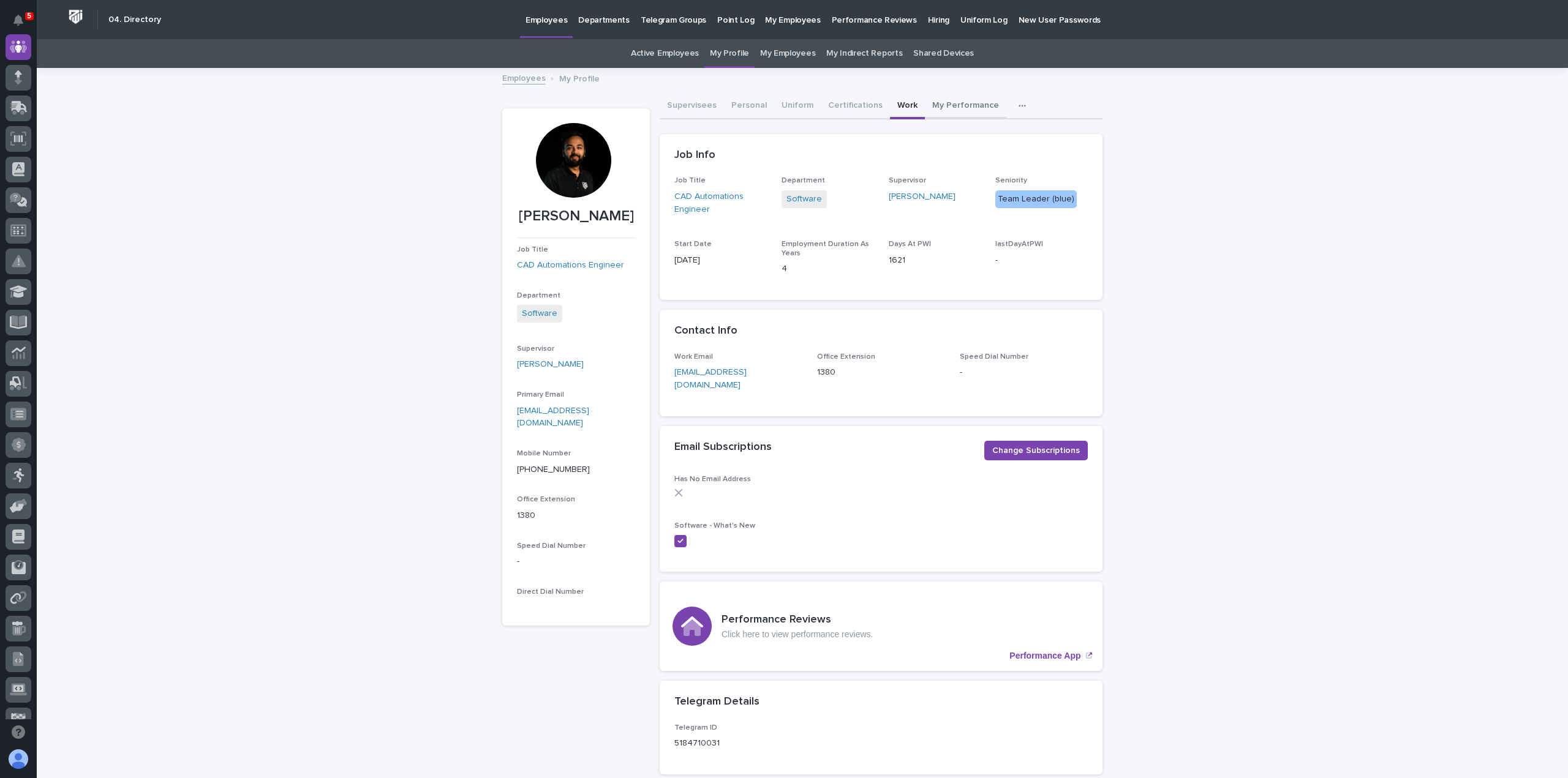
click at [950, 107] on button "My Performance" at bounding box center [965, 106] width 82 height 25
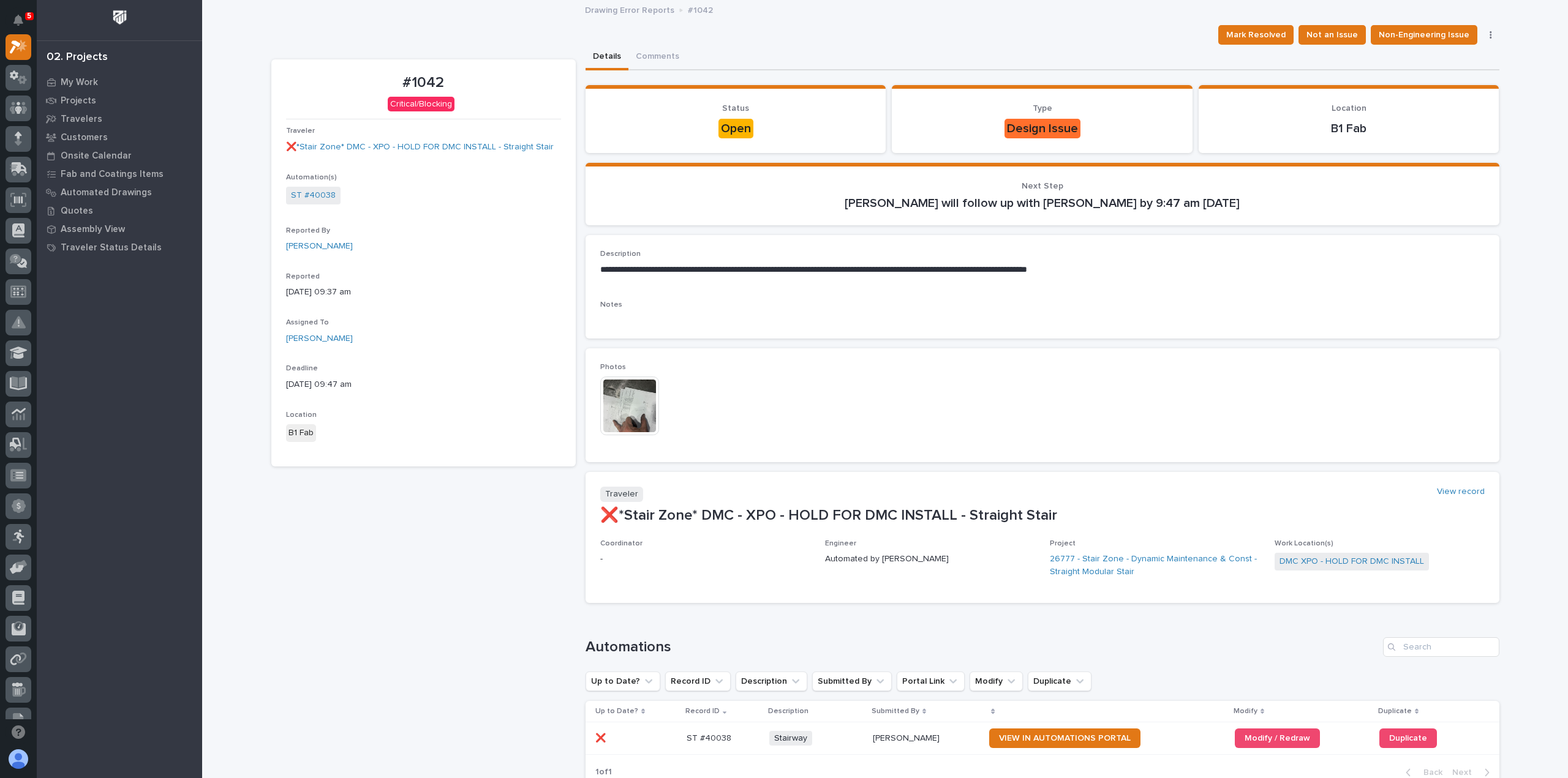
click at [615, 393] on img at bounding box center [629, 406] width 59 height 59
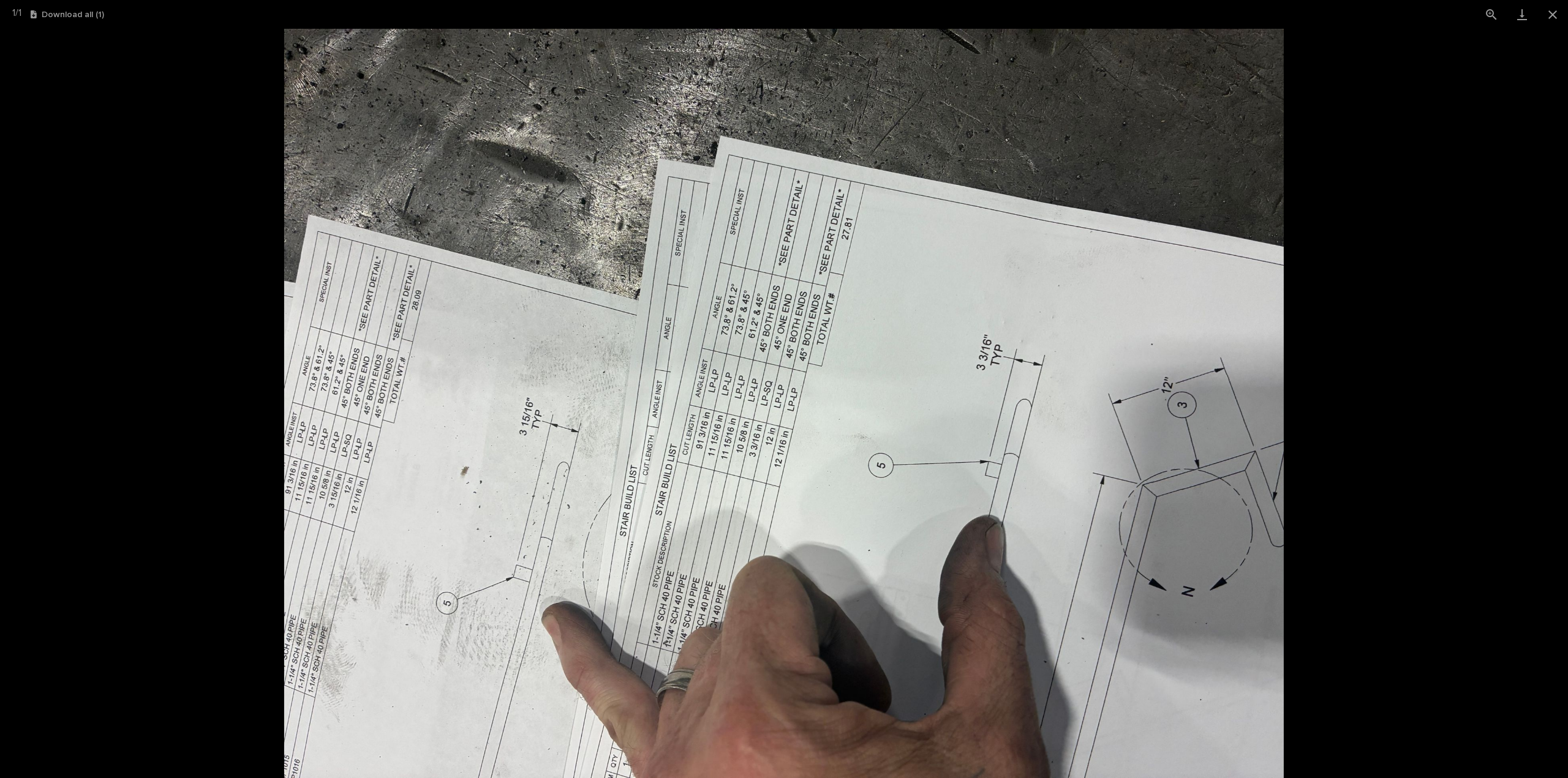
click at [145, 260] on picture at bounding box center [784, 404] width 1568 height 750
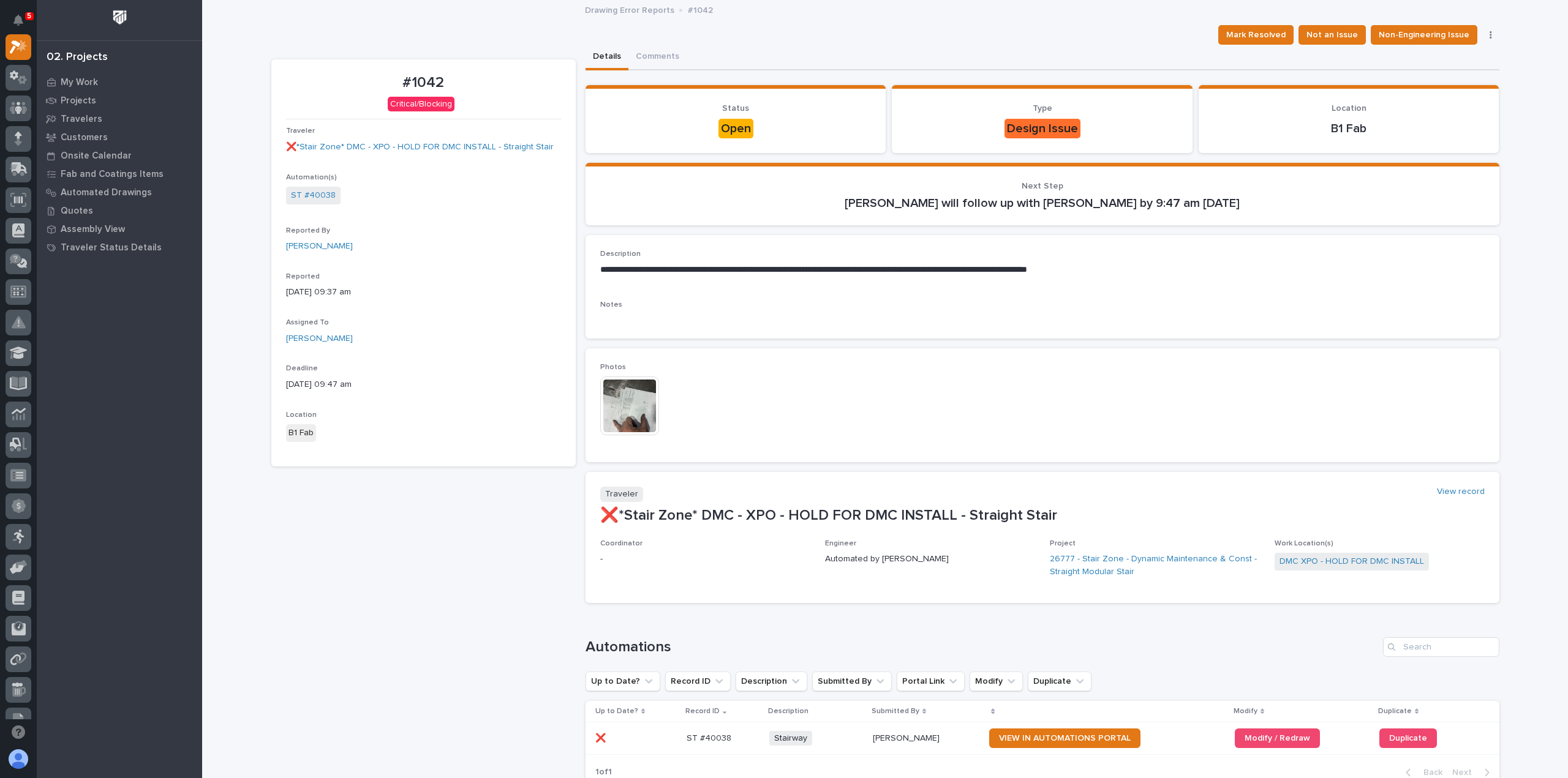
click at [624, 409] on img at bounding box center [629, 406] width 59 height 59
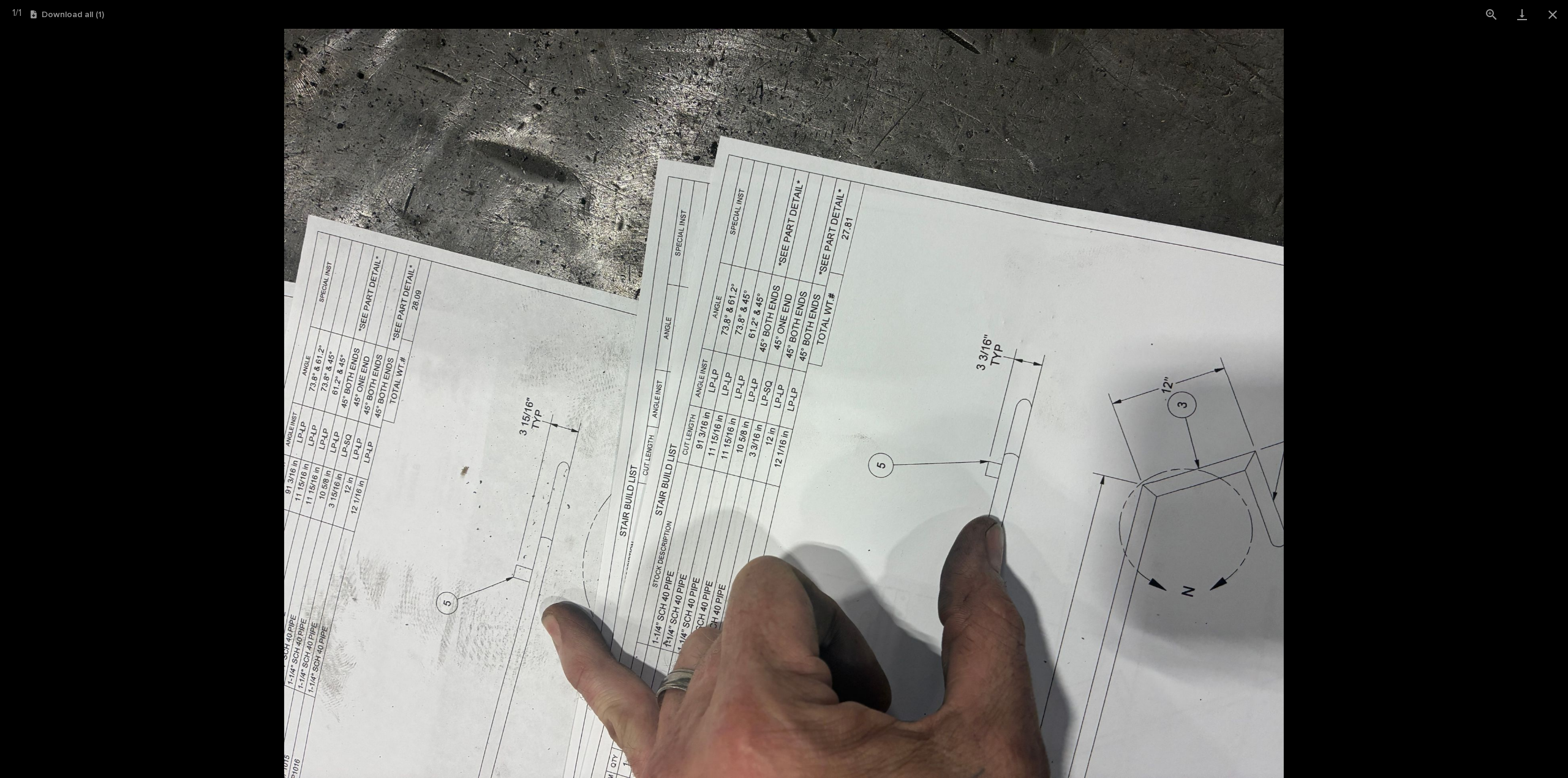
click at [89, 305] on picture at bounding box center [784, 404] width 1568 height 750
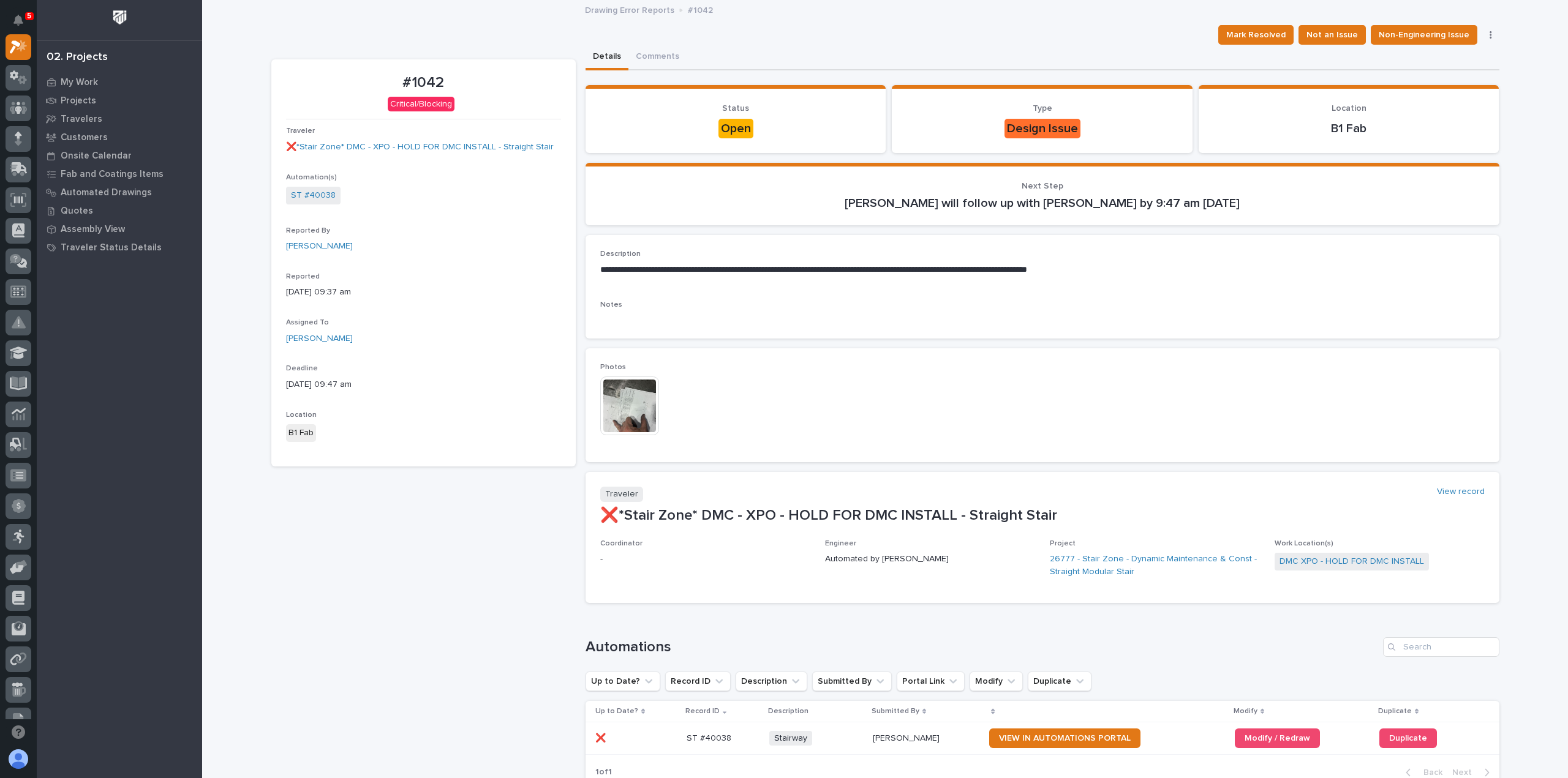
click at [1490, 33] on button "button" at bounding box center [1491, 35] width 18 height 9
click at [1430, 61] on span "Reassign" at bounding box center [1438, 59] width 36 height 15
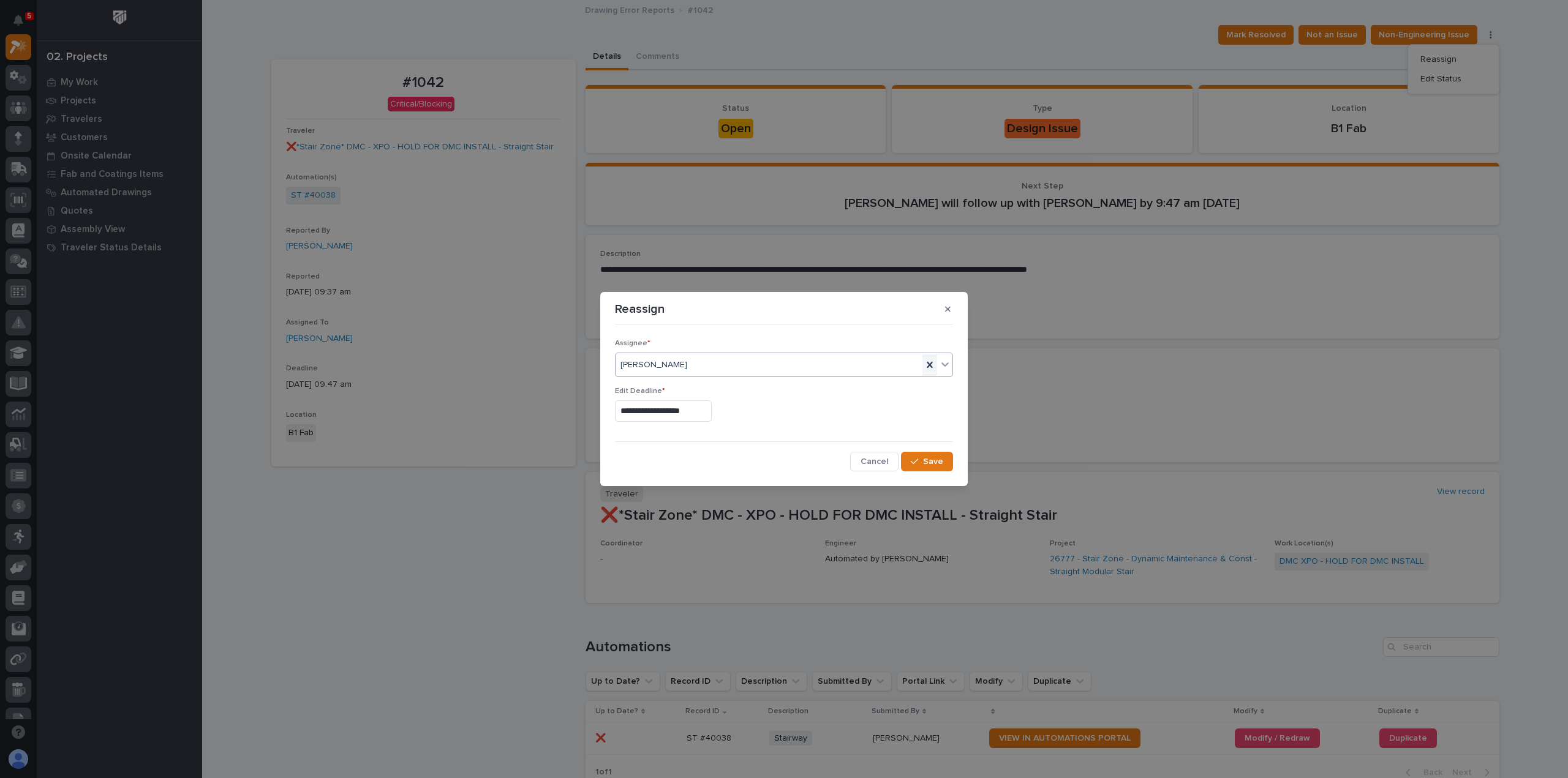
click at [928, 362] on icon at bounding box center [929, 364] width 5 height 6
click at [928, 362] on div "Select..." at bounding box center [777, 364] width 322 height 20
type input "***"
click at [655, 407] on div "[PERSON_NAME]" at bounding box center [784, 410] width 337 height 21
click at [931, 456] on span "Save" at bounding box center [933, 461] width 20 height 11
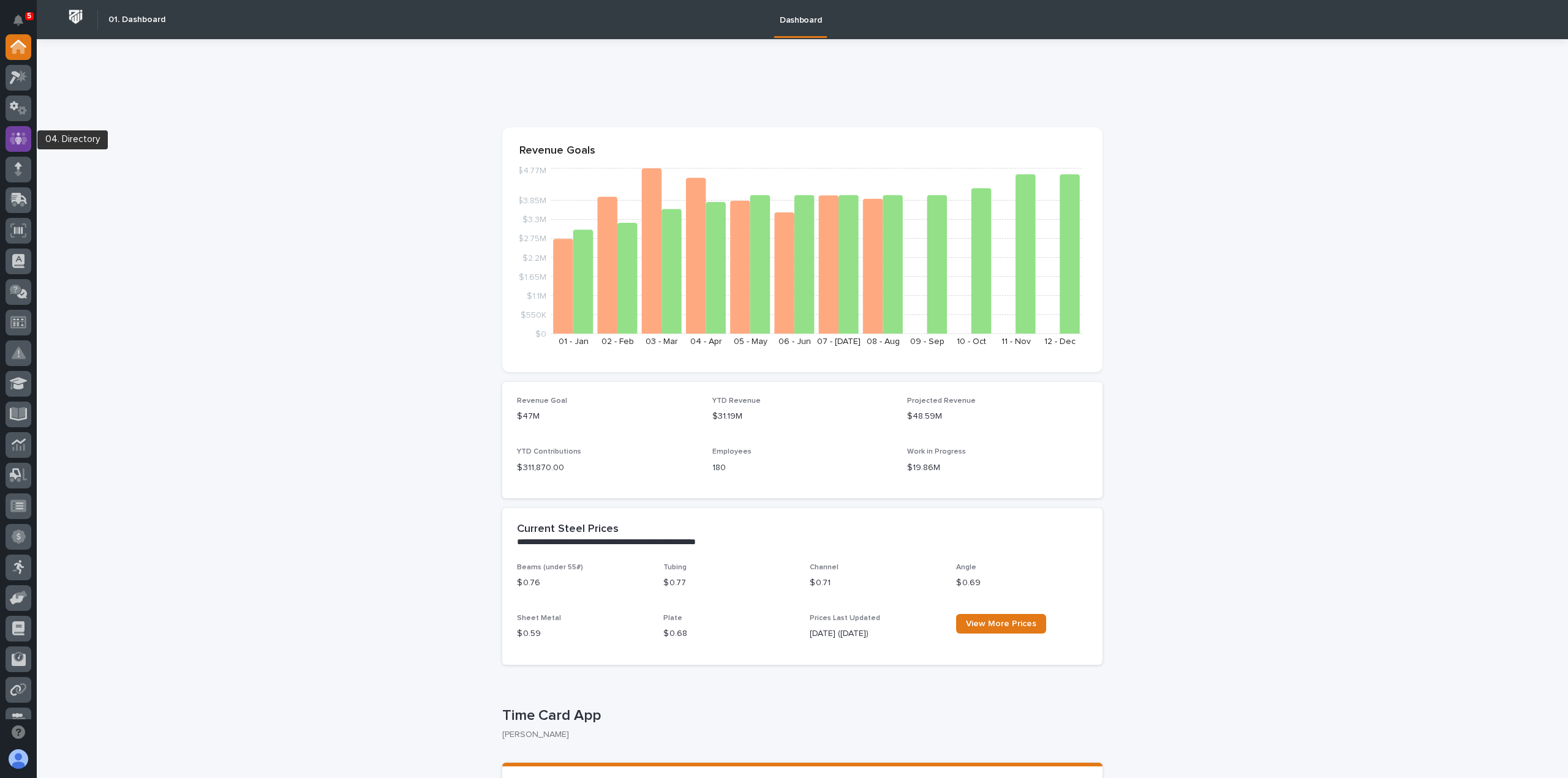
click at [25, 132] on icon at bounding box center [18, 139] width 18 height 14
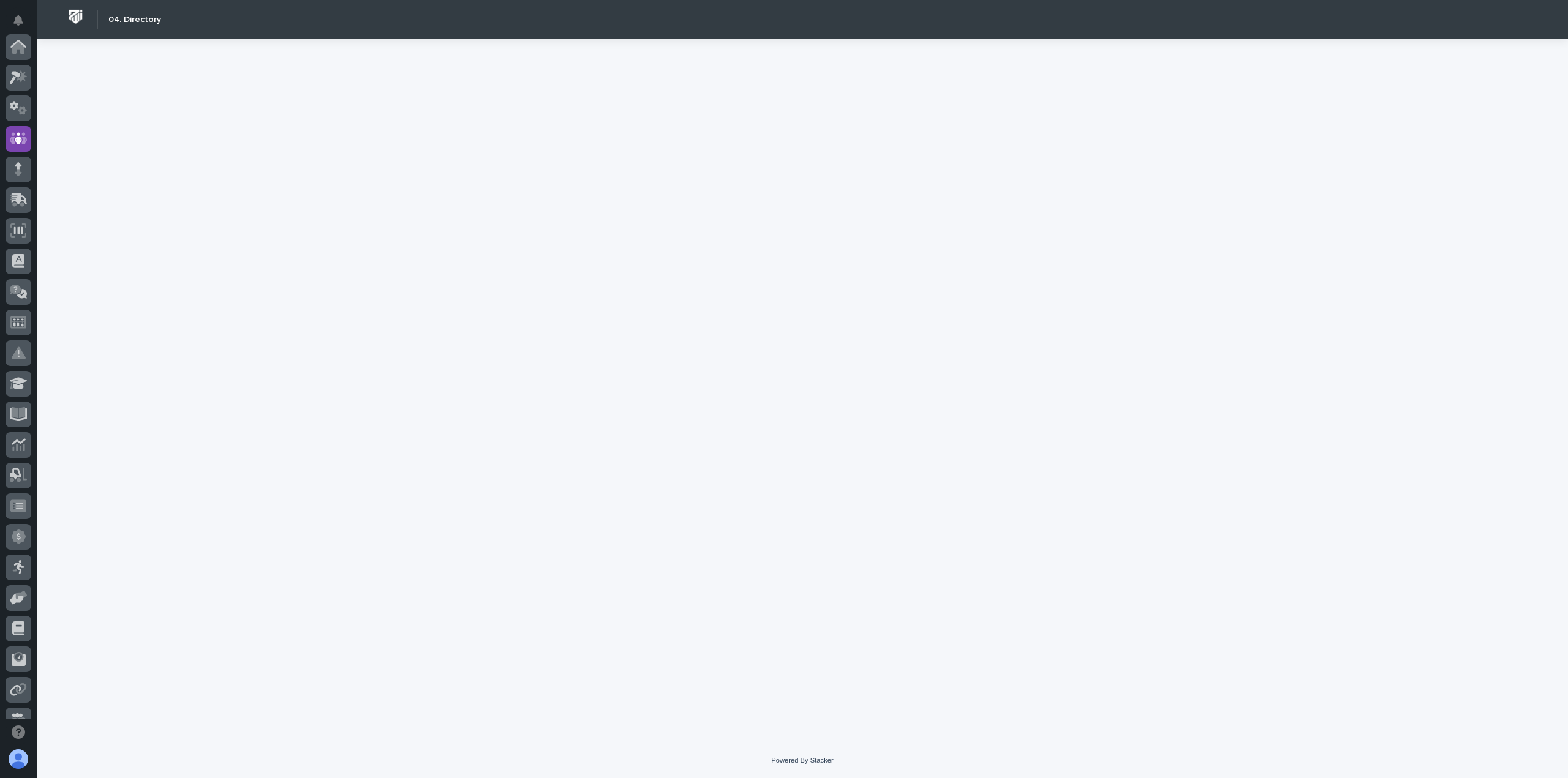
scroll to position [92, 0]
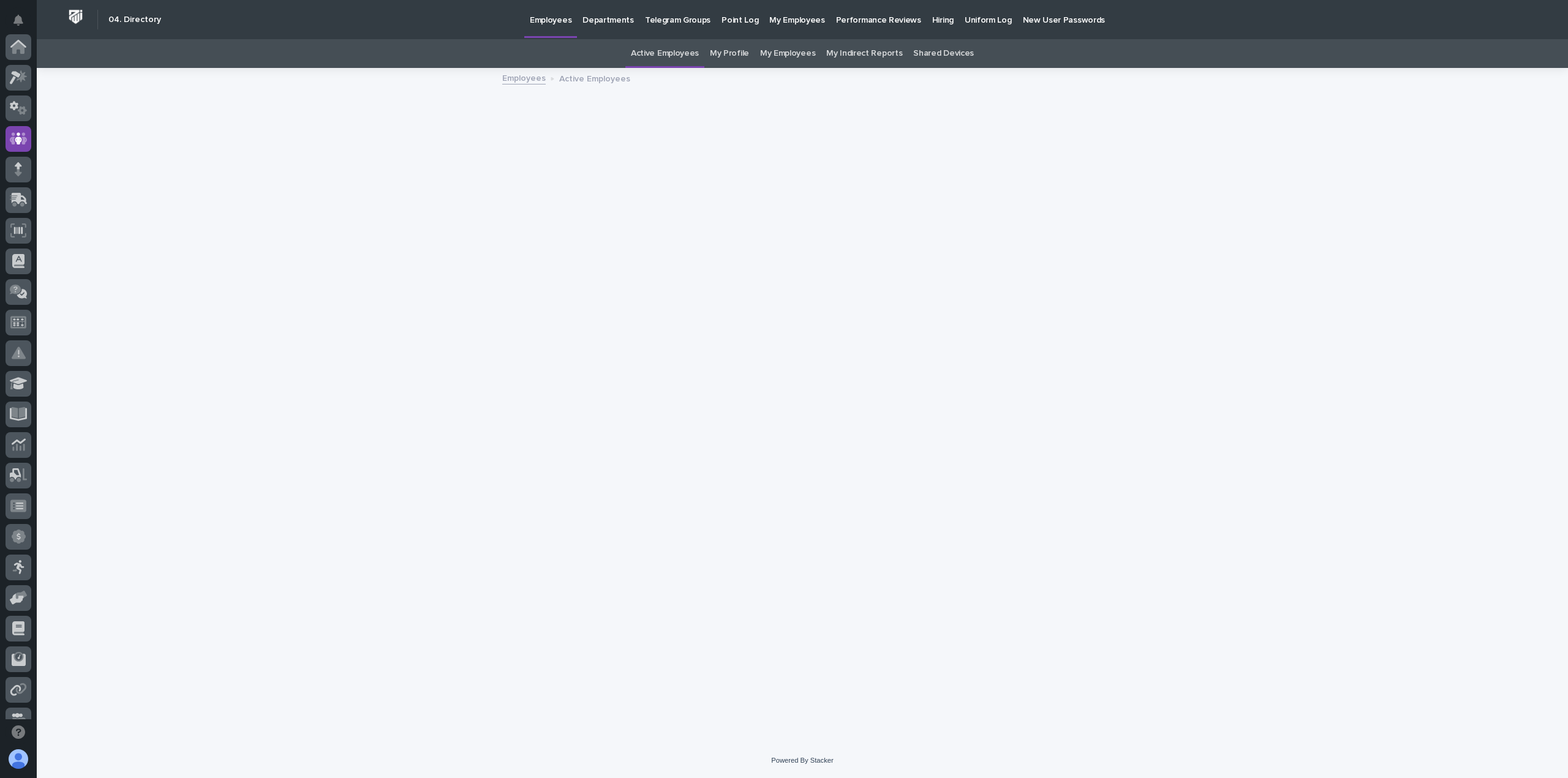
scroll to position [92, 0]
click at [731, 54] on link "My Profile" at bounding box center [729, 54] width 40 height 29
click at [775, 54] on link "My Employees" at bounding box center [787, 54] width 55 height 29
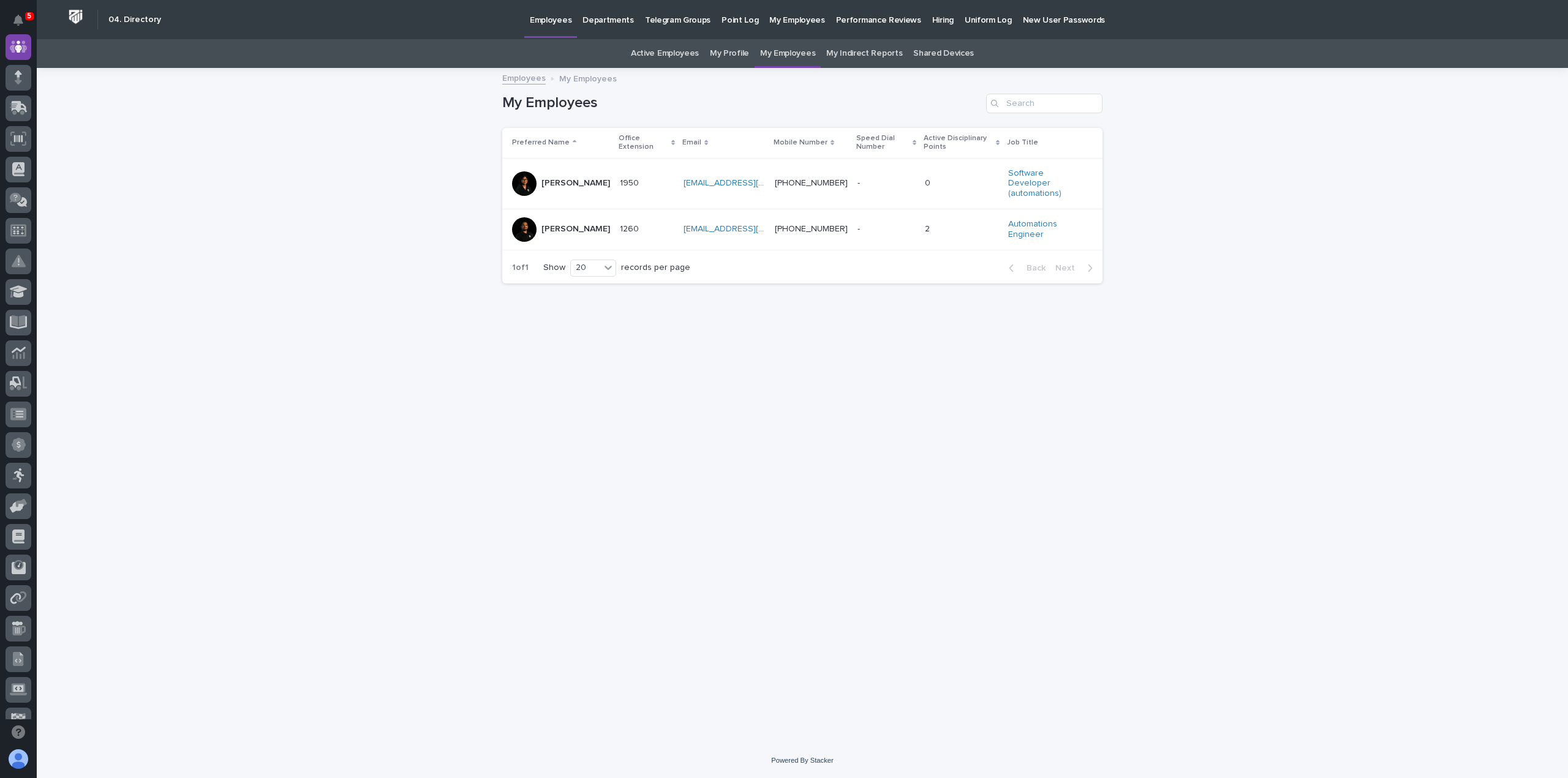
click at [789, 54] on link "My Employees" at bounding box center [787, 54] width 55 height 29
click at [623, 228] on td "1260 1260" at bounding box center [647, 229] width 64 height 41
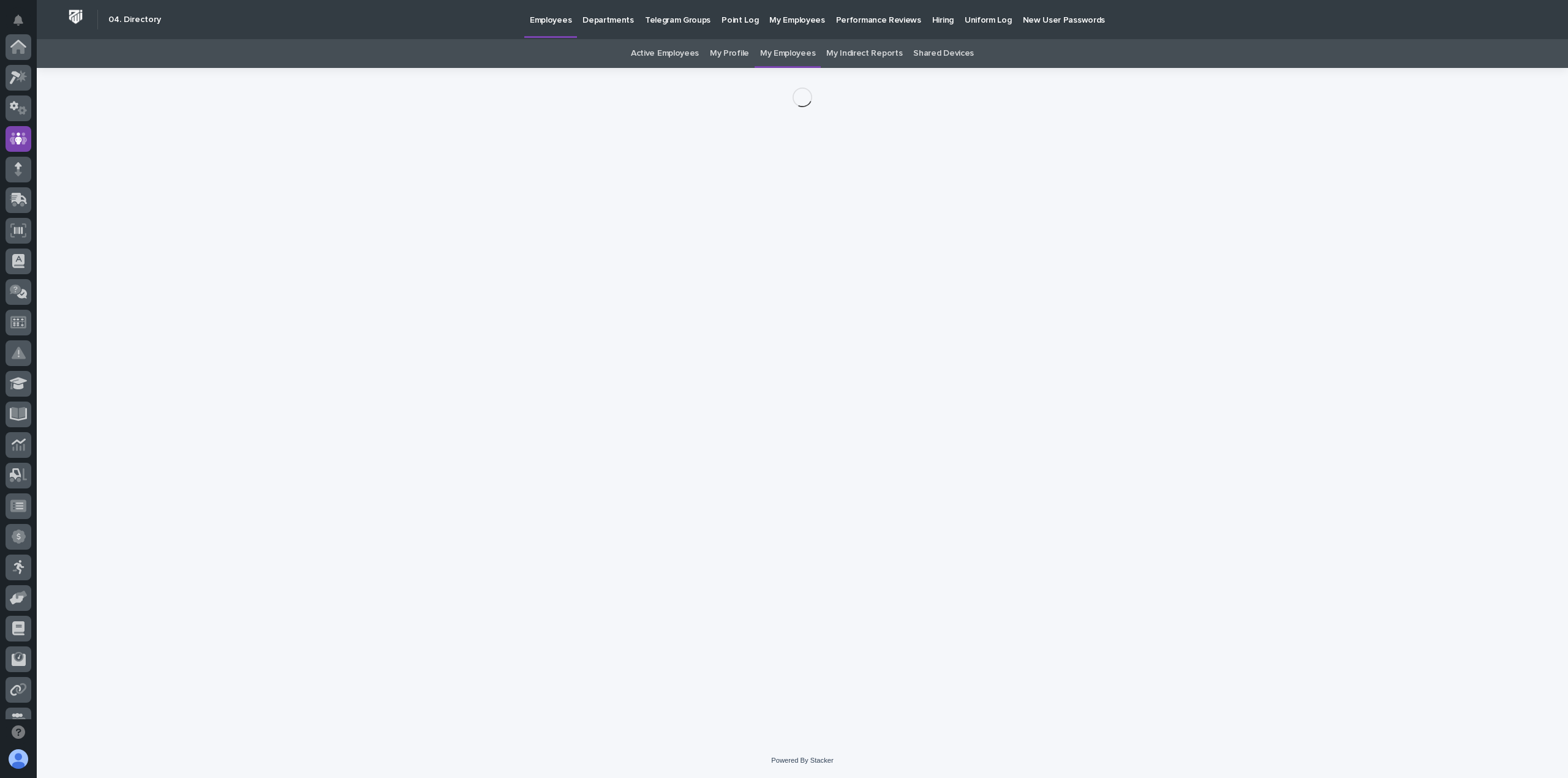
scroll to position [92, 0]
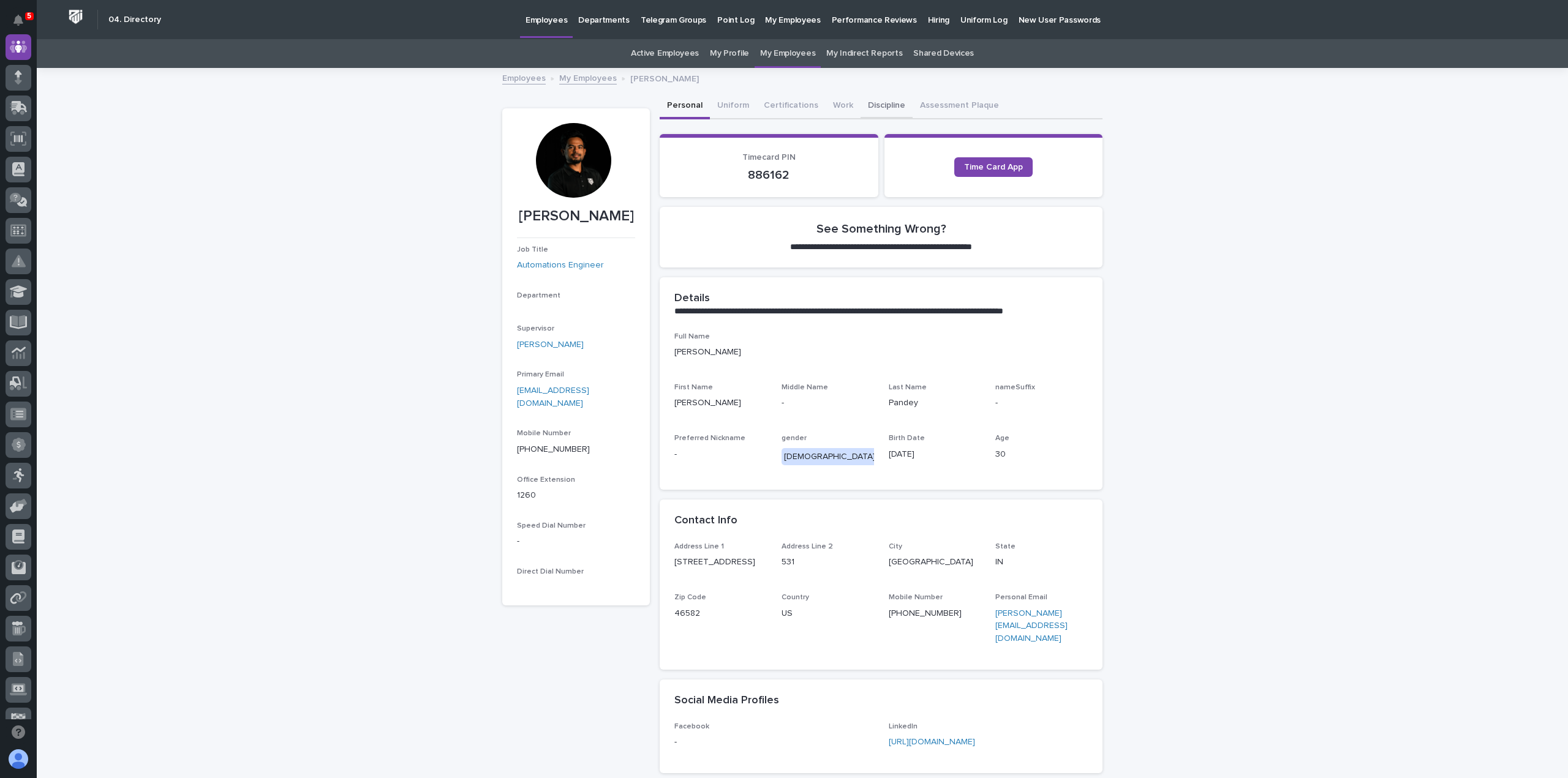
click at [878, 111] on button "Discipline" at bounding box center [886, 106] width 52 height 25
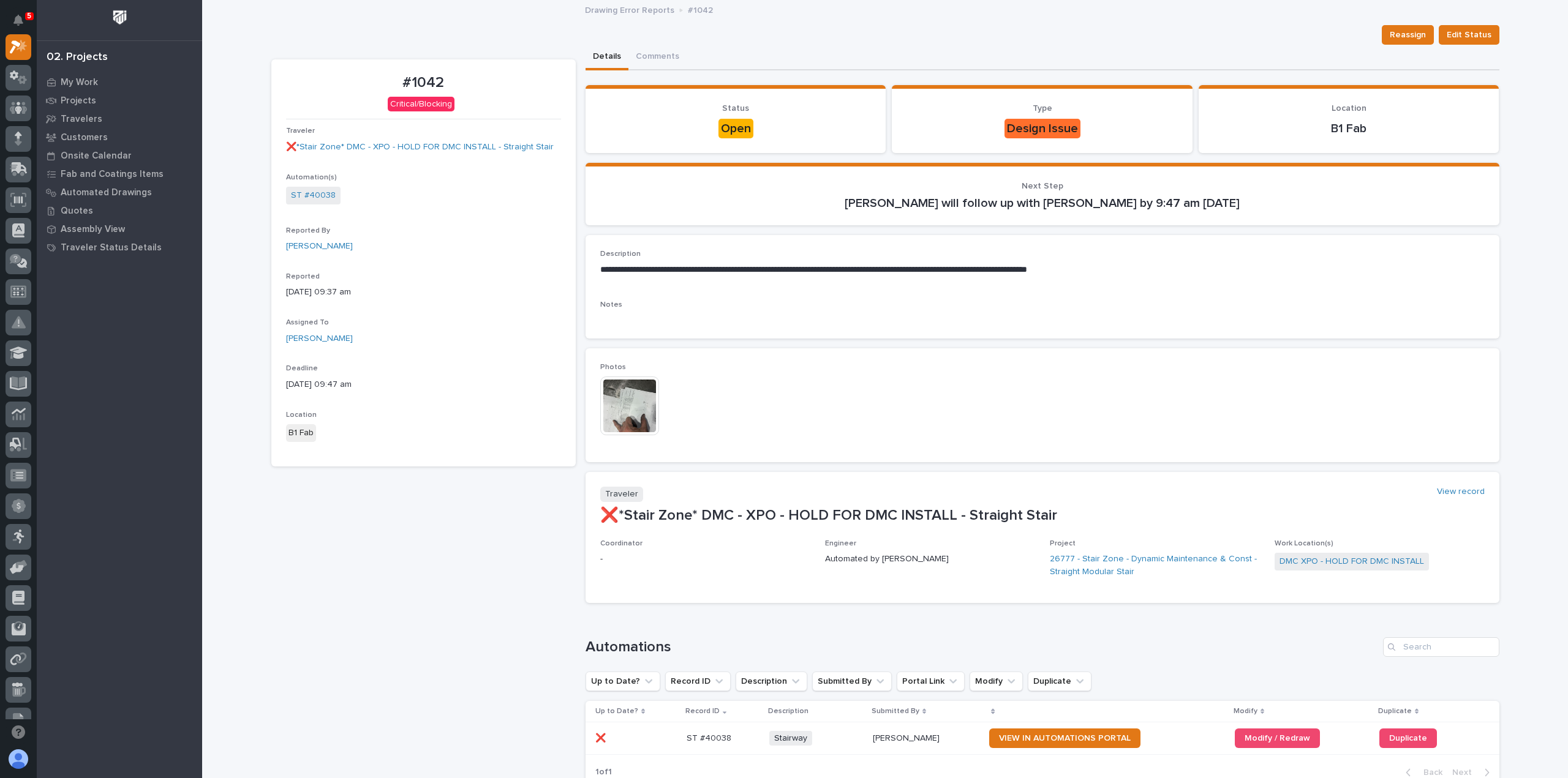
click at [613, 390] on img at bounding box center [629, 406] width 59 height 59
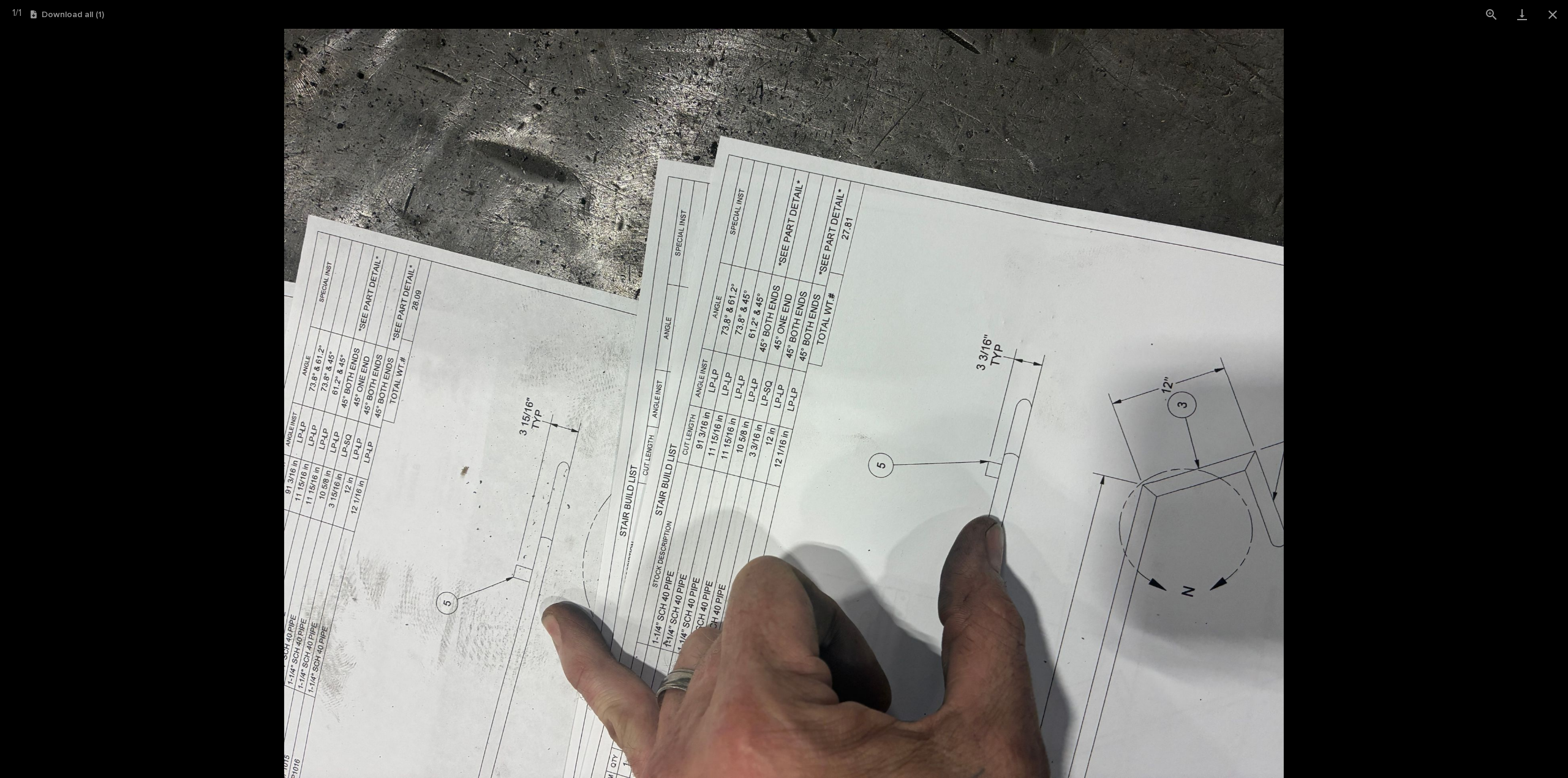
click at [123, 269] on picture at bounding box center [784, 404] width 1568 height 750
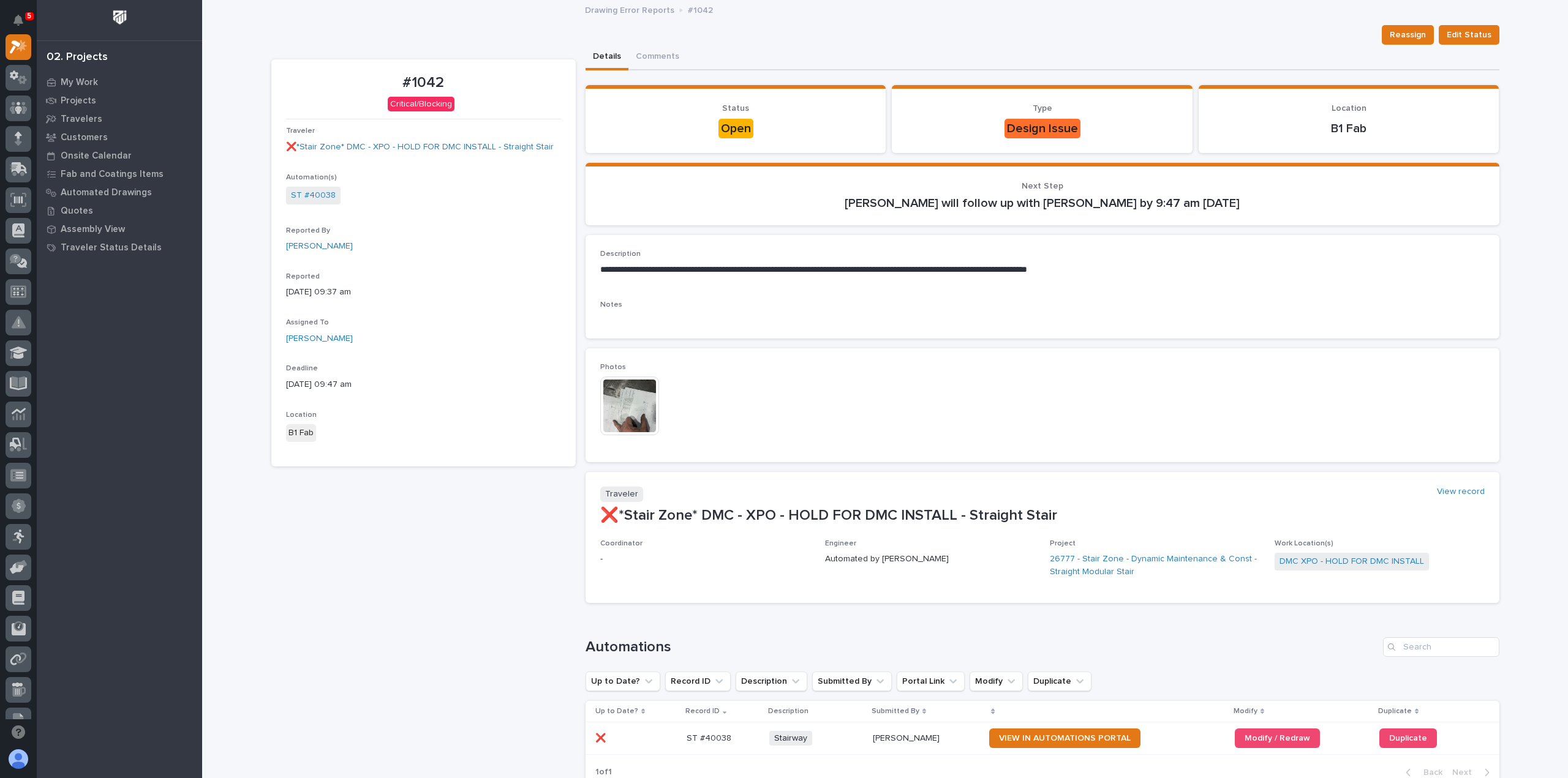
click at [618, 398] on img at bounding box center [629, 406] width 59 height 59
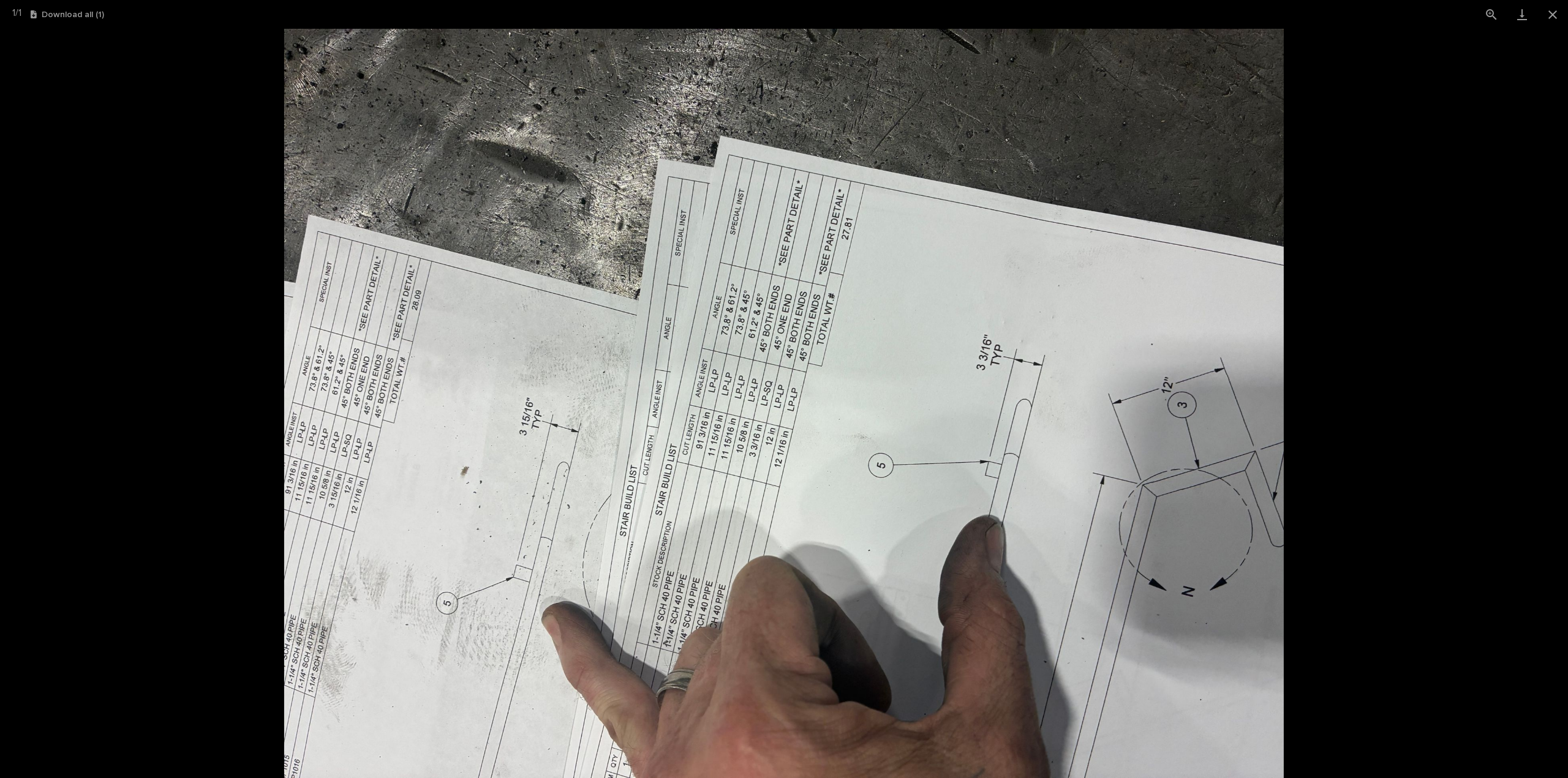
click at [183, 379] on picture at bounding box center [784, 404] width 1568 height 750
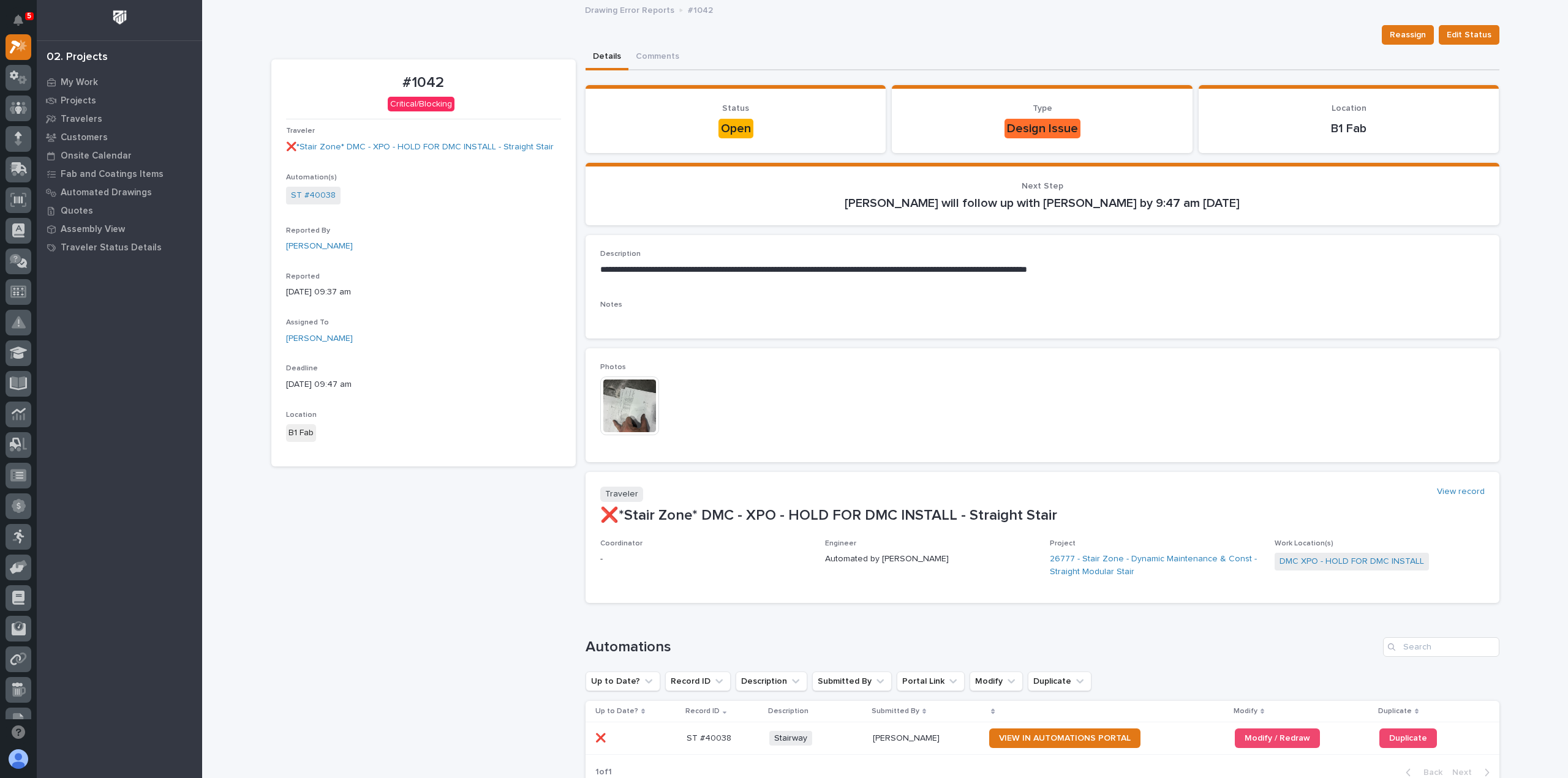
click at [630, 412] on img at bounding box center [629, 406] width 59 height 59
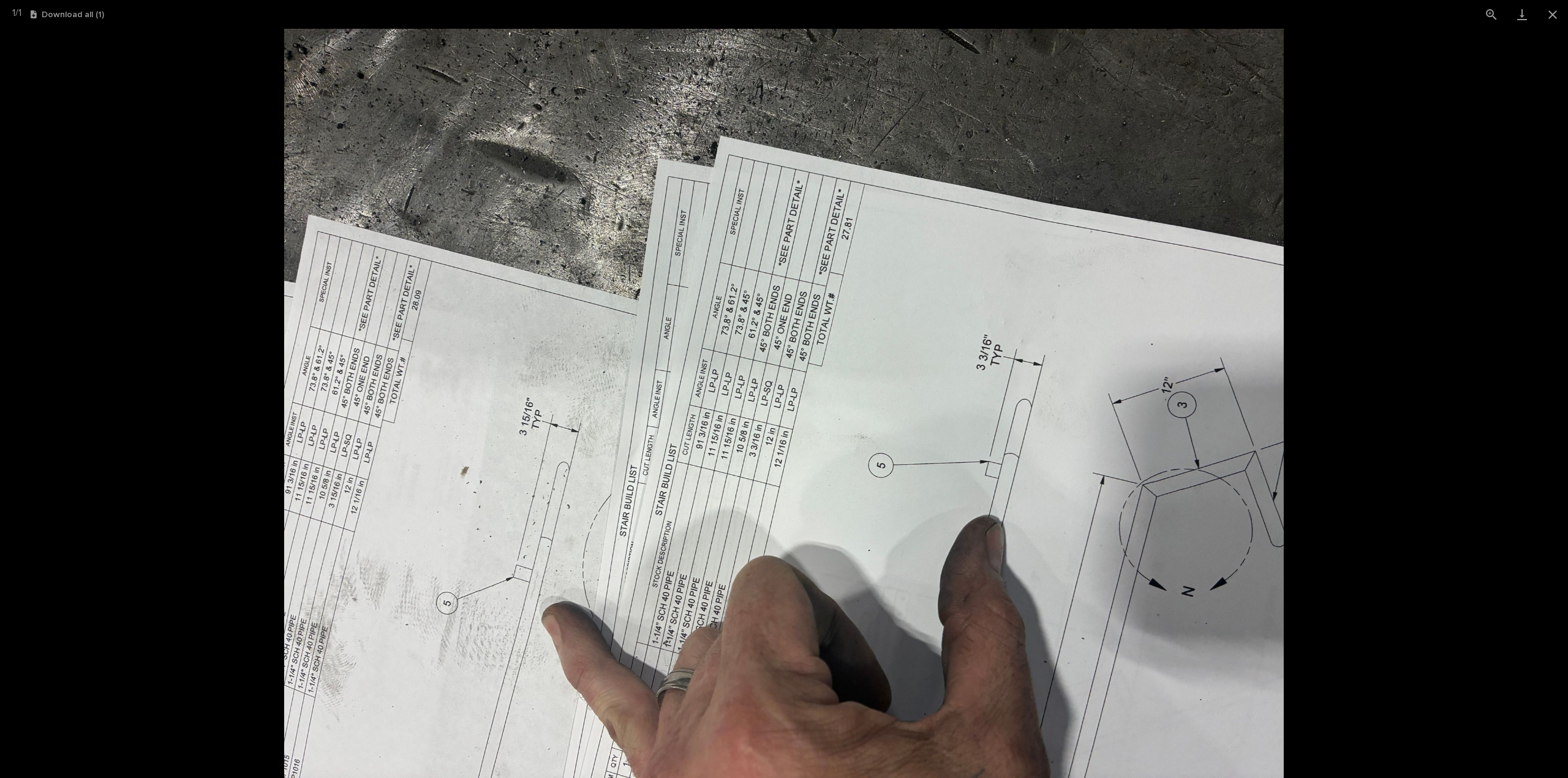
click at [54, 358] on picture at bounding box center [784, 404] width 1568 height 750
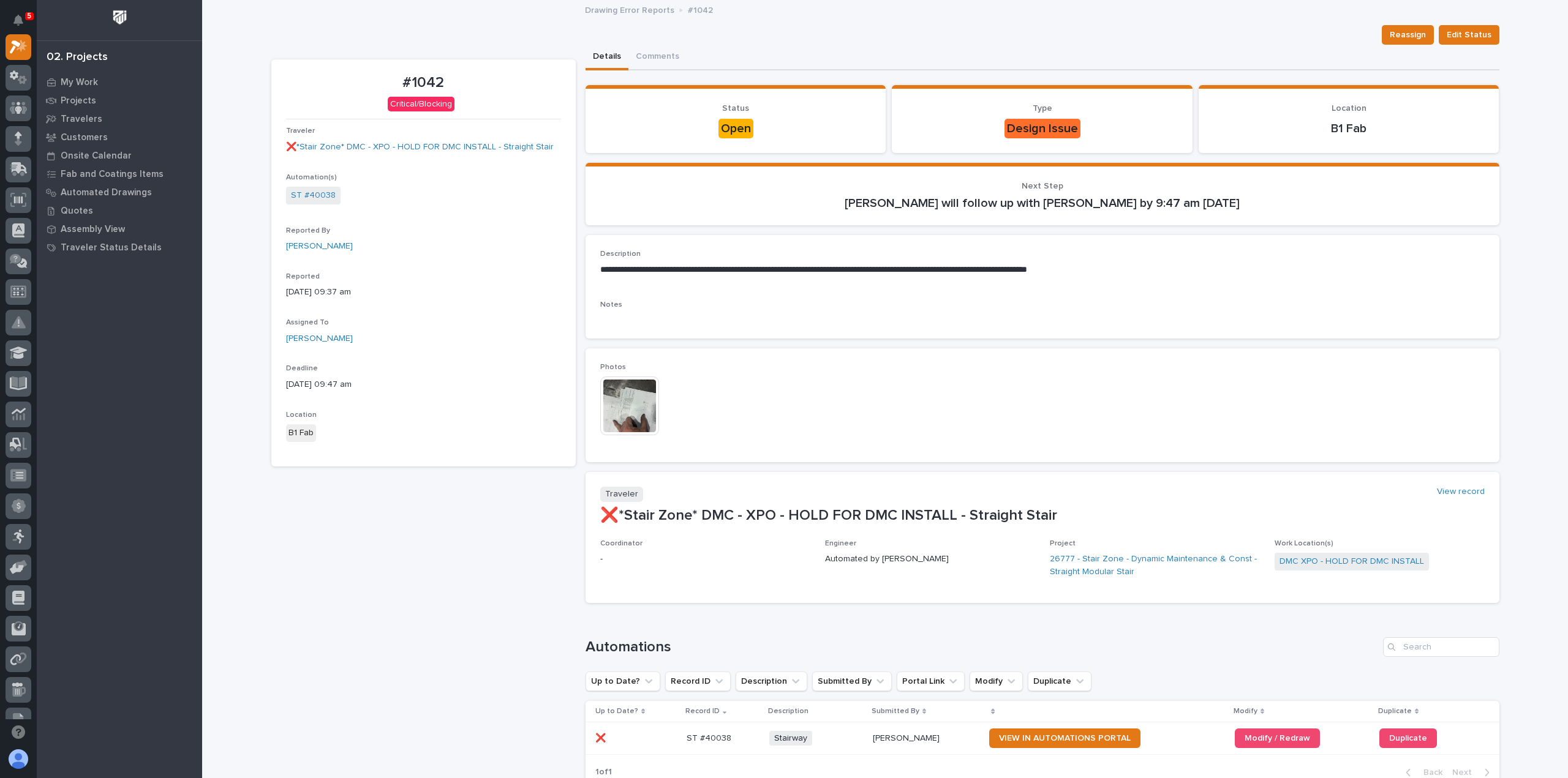
click at [662, 32] on div "Reassign Edit Status" at bounding box center [885, 35] width 1228 height 19
click at [1413, 35] on span "Reassign" at bounding box center [1407, 34] width 36 height 15
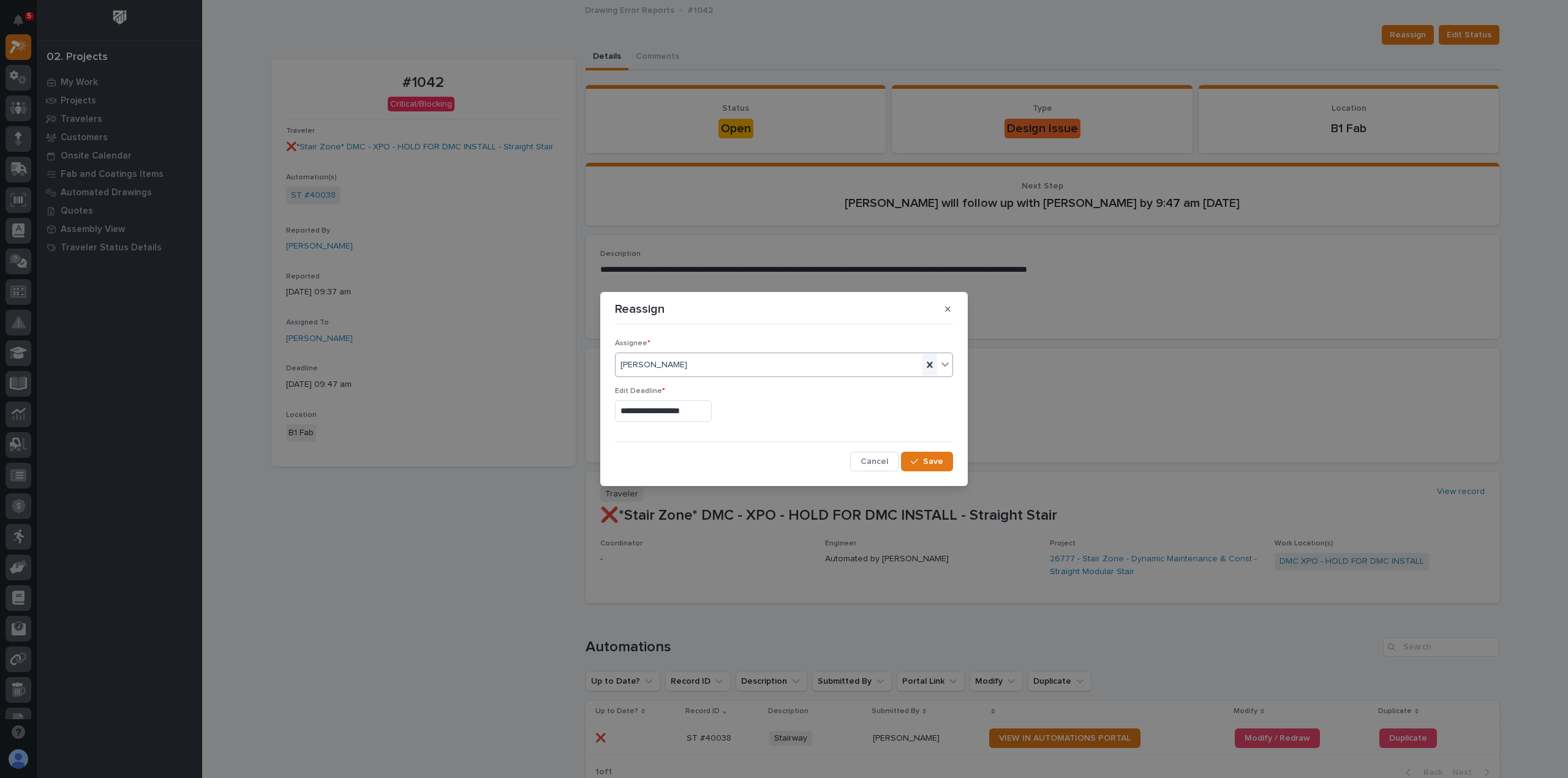
click at [934, 364] on icon at bounding box center [930, 365] width 12 height 12
click at [946, 364] on icon at bounding box center [945, 364] width 12 height 12
type input "******"
click at [886, 465] on span "Cancel" at bounding box center [874, 461] width 27 height 11
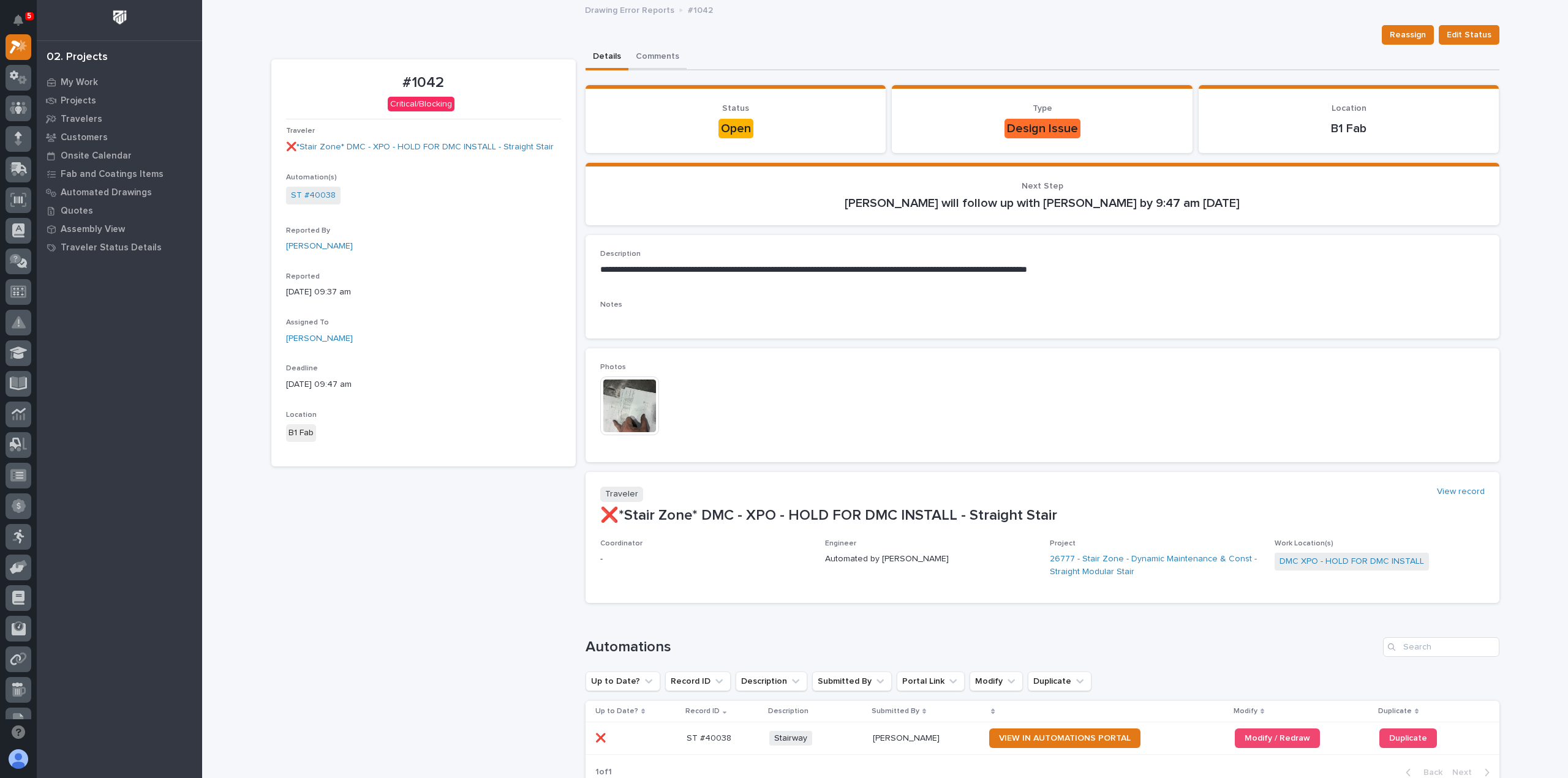
click at [649, 57] on button "Comments" at bounding box center [657, 57] width 58 height 25
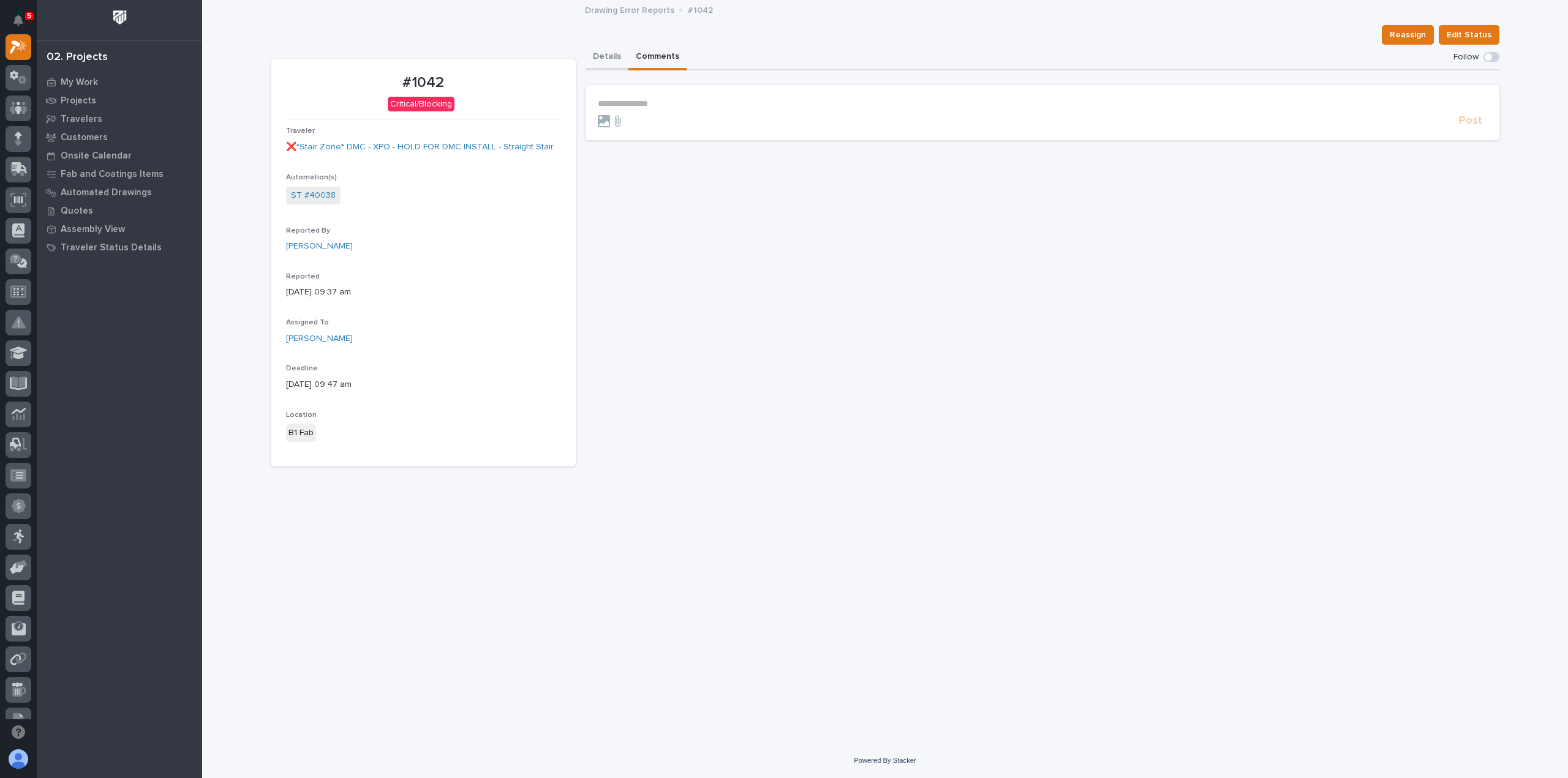
click at [599, 55] on button "Details" at bounding box center [607, 57] width 43 height 25
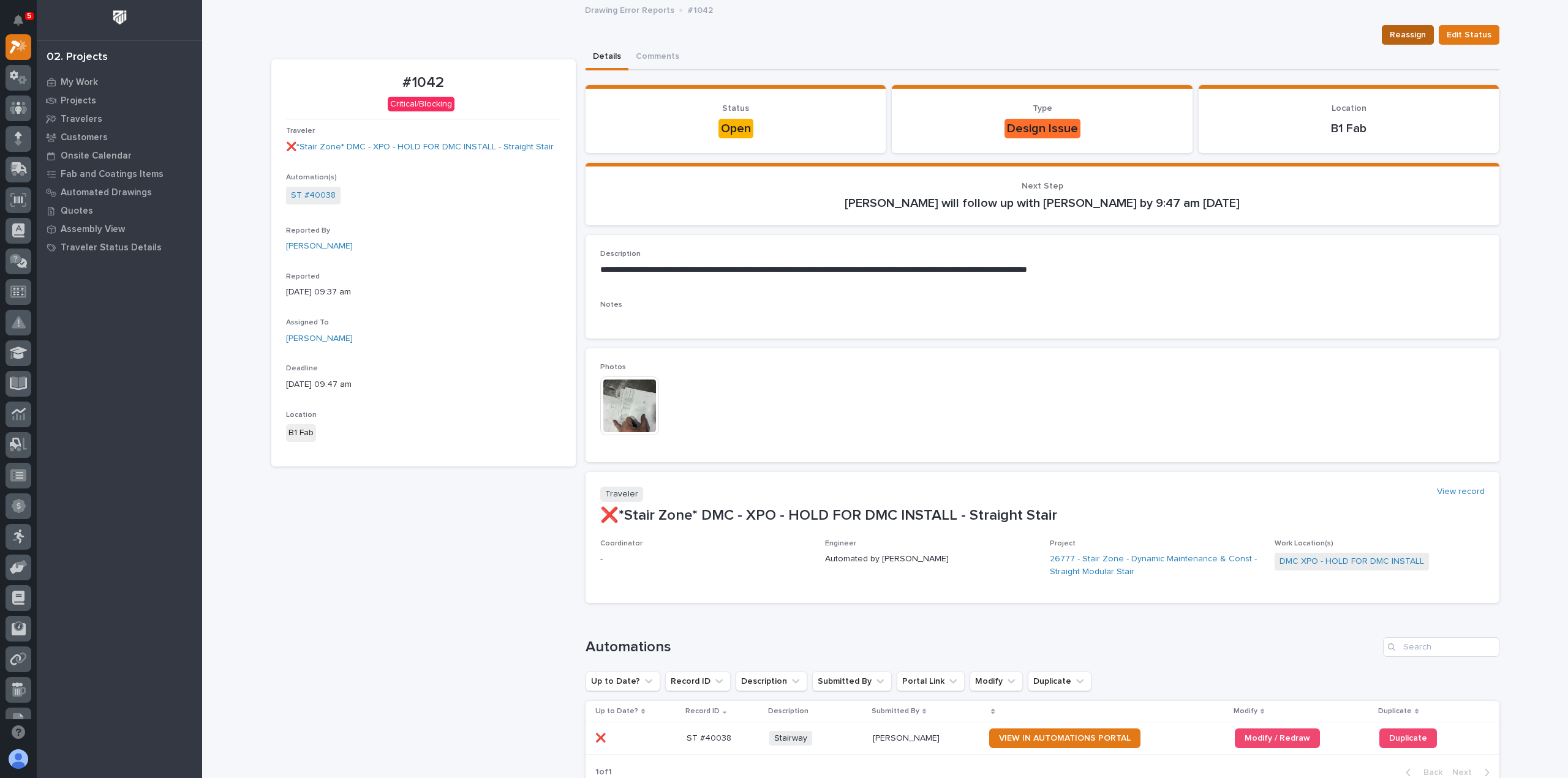
click at [1415, 31] on span "Reassign" at bounding box center [1407, 34] width 36 height 15
